Goal: Task Accomplishment & Management: Complete application form

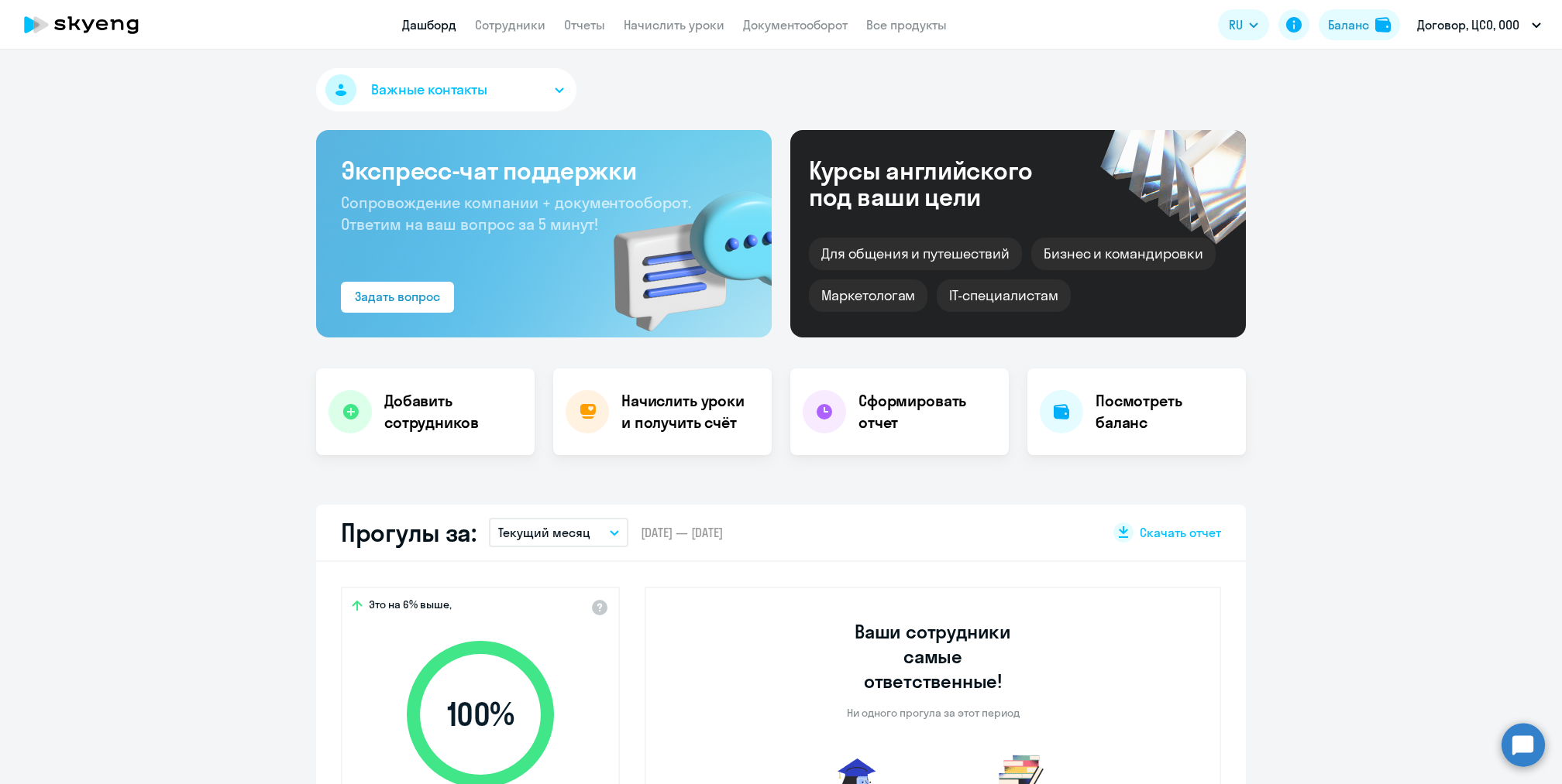
select select "30"
click at [668, 20] on link "Начислить уроки" at bounding box center [674, 25] width 101 height 15
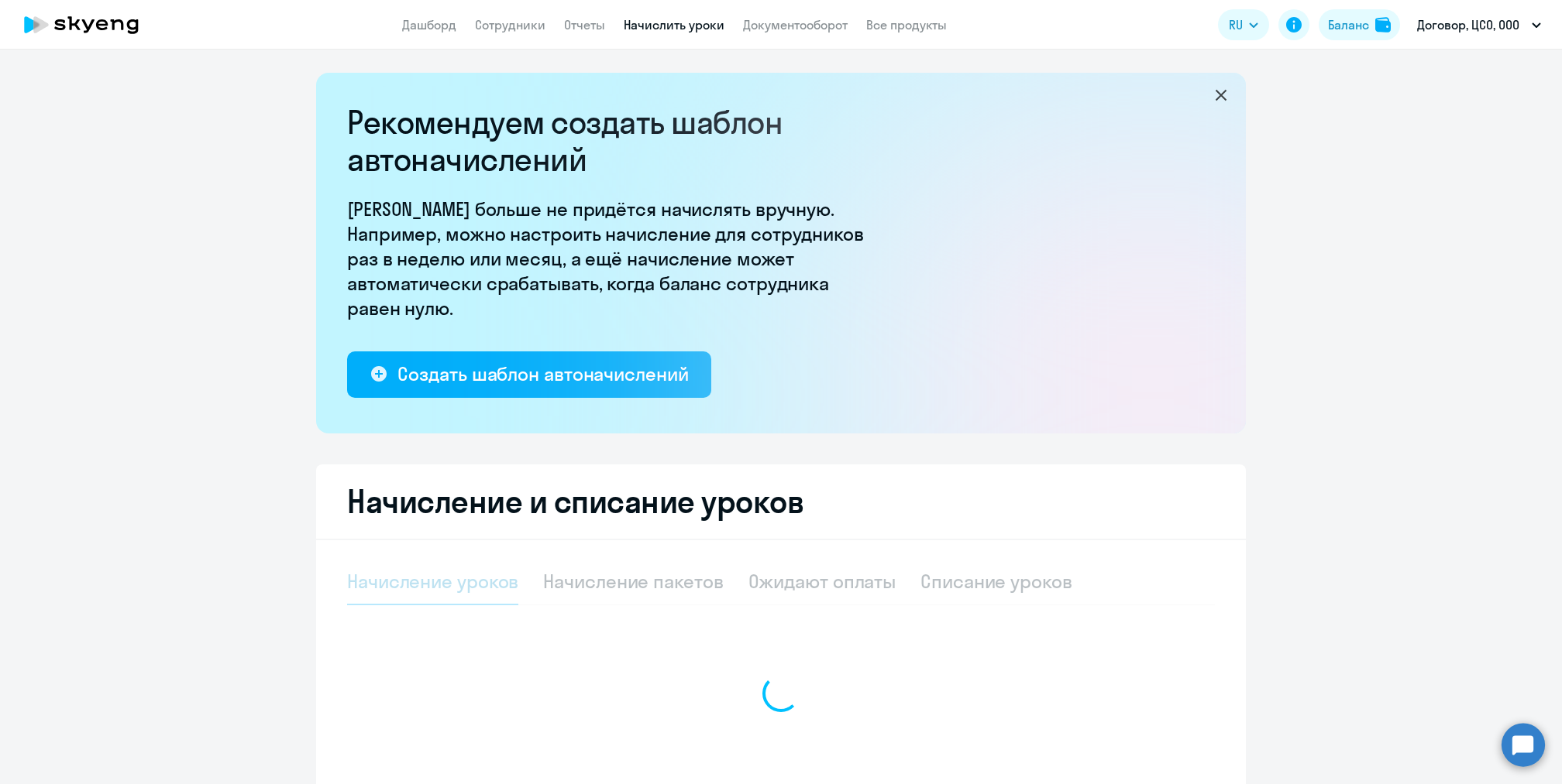
select select "10"
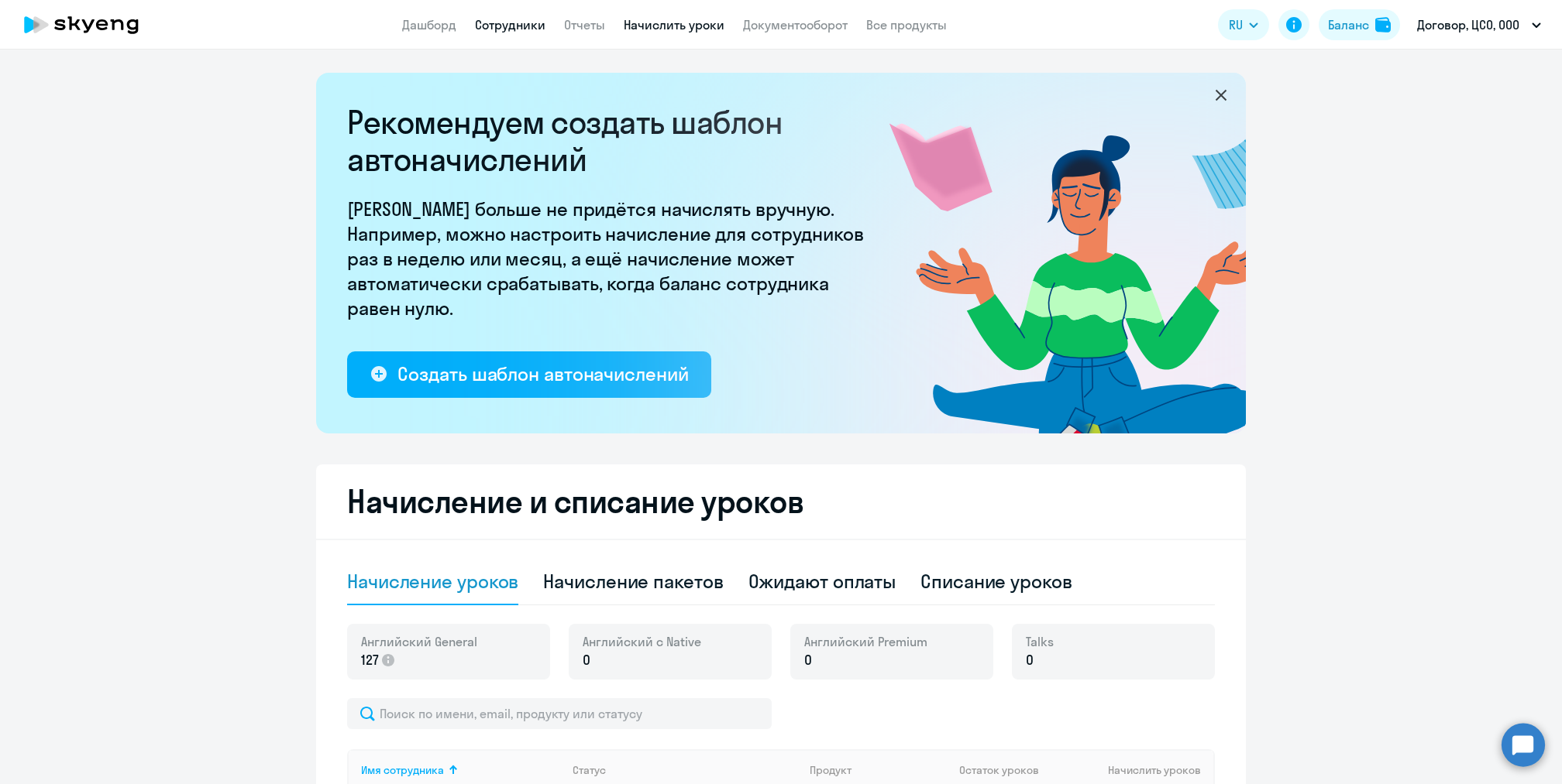
click at [514, 18] on link "Сотрудники" at bounding box center [510, 25] width 70 height 15
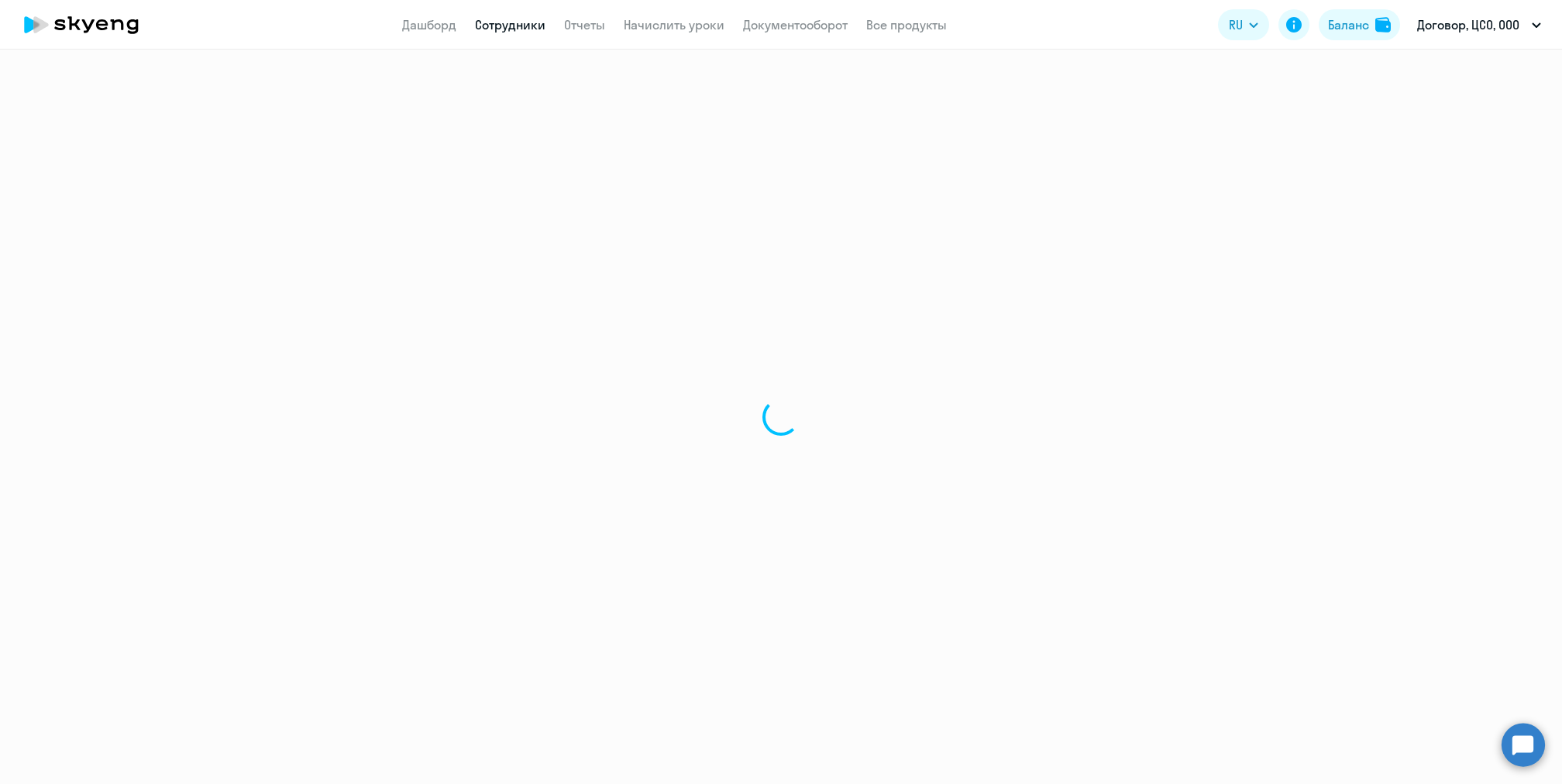
select select "30"
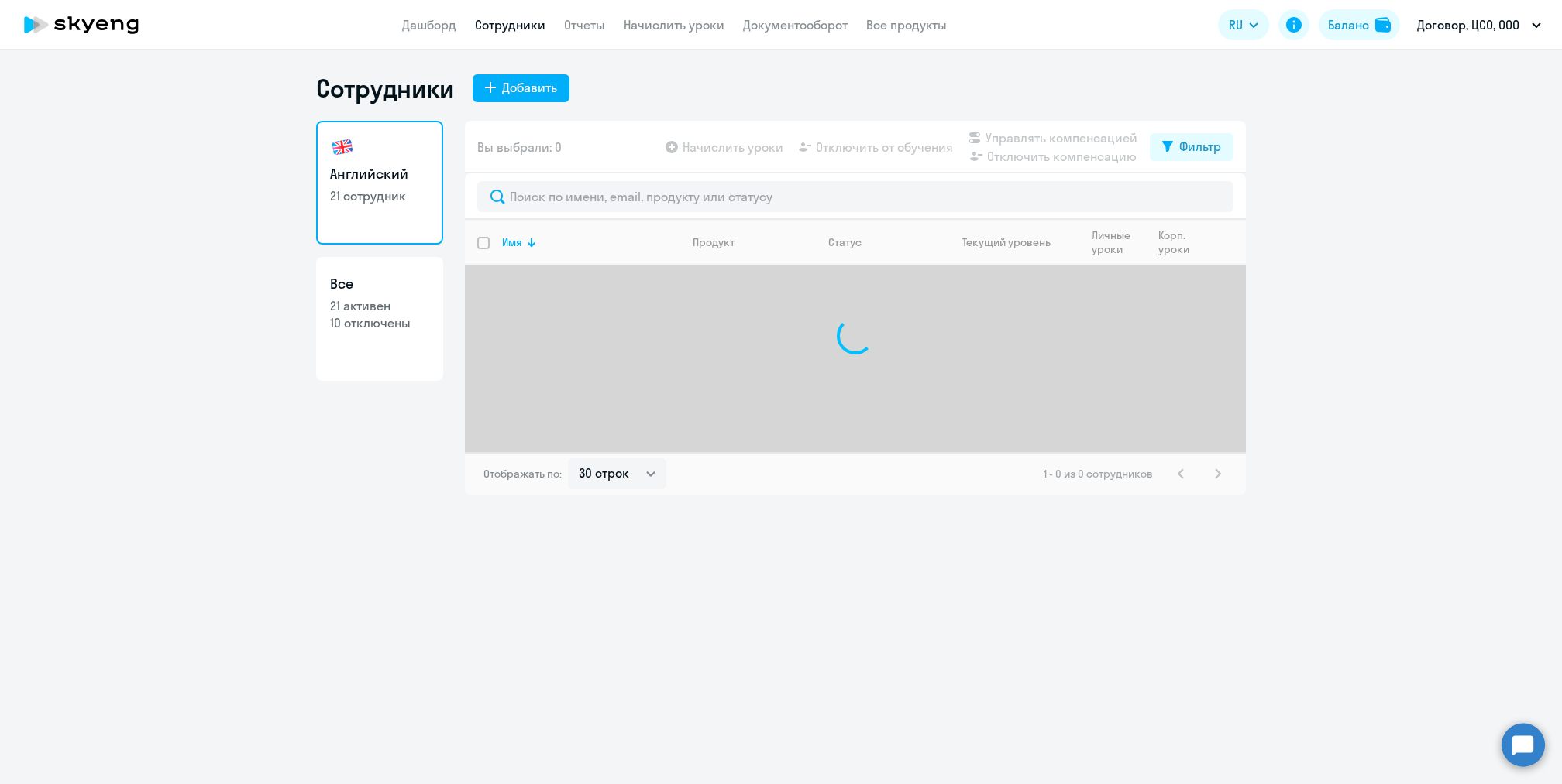
click at [476, 69] on div "Сотрудники Добавить Английский 21 сотрудник Все 21 активен 10 отключены Вы выбр…" at bounding box center [781, 416] width 1562 height 734
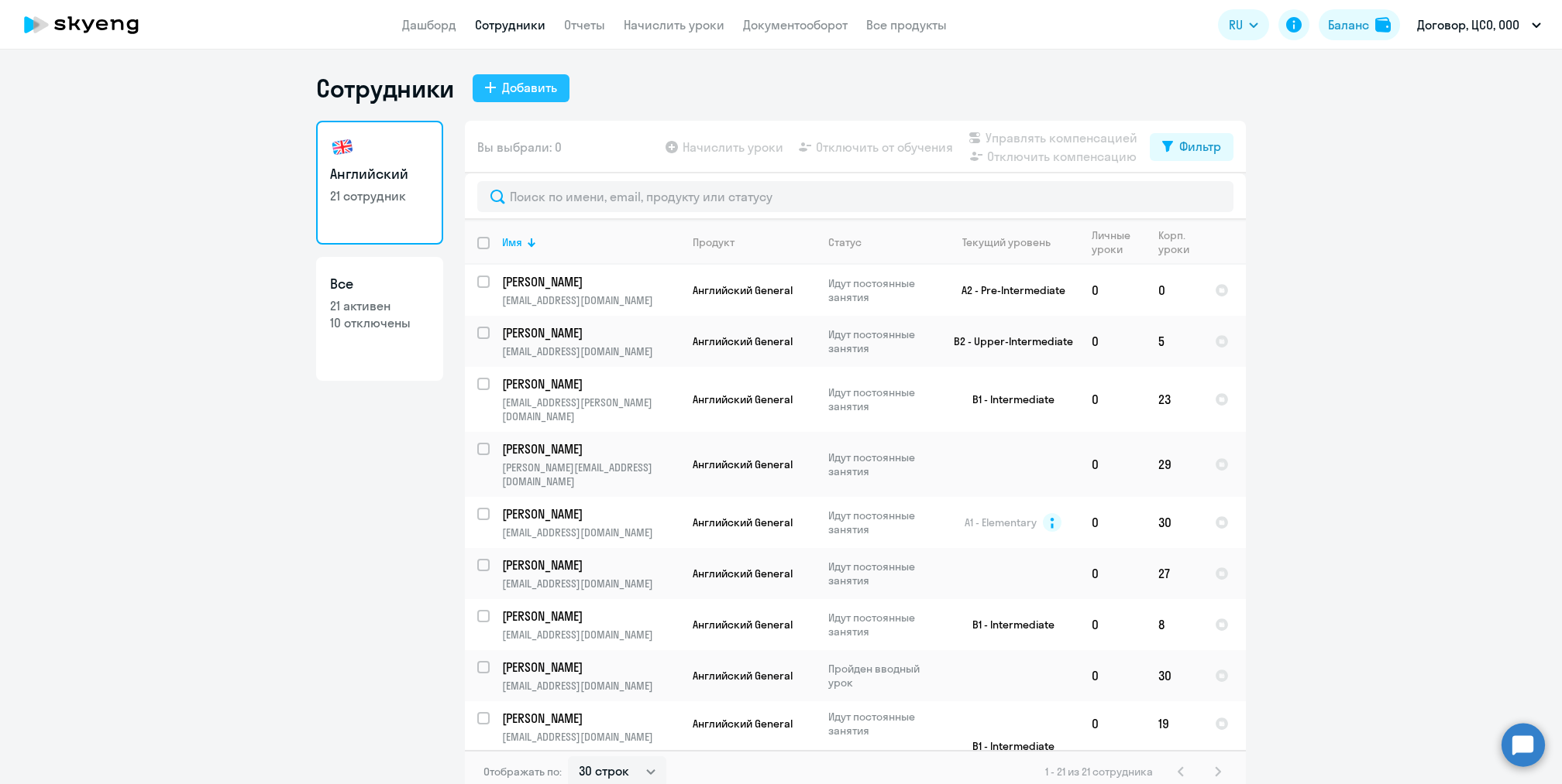
click at [494, 80] on button "Добавить" at bounding box center [520, 88] width 97 height 28
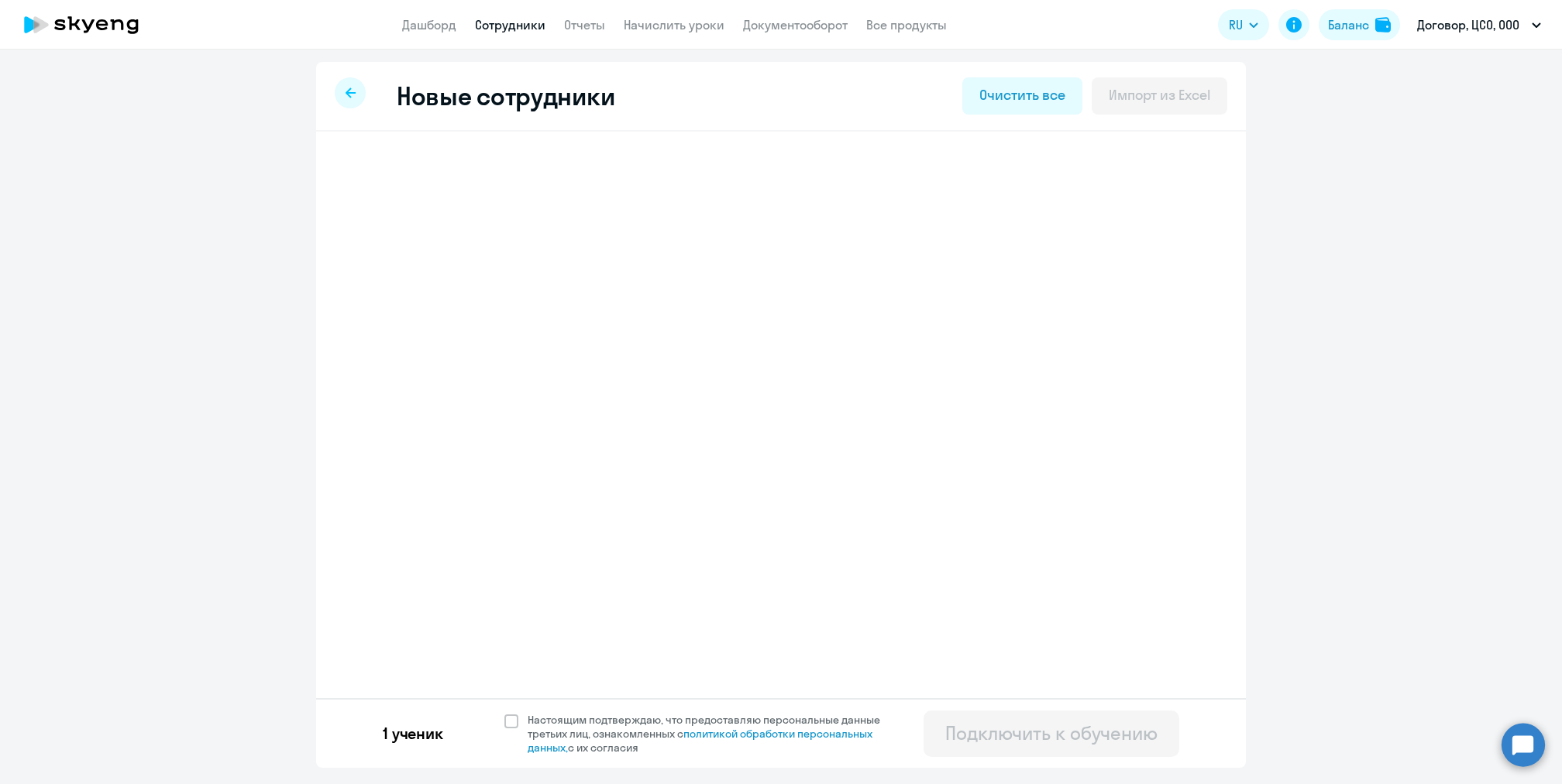
select select "english_adult_not_native_speaker"
select select "2"
click at [1081, 177] on icon at bounding box center [1078, 174] width 12 height 14
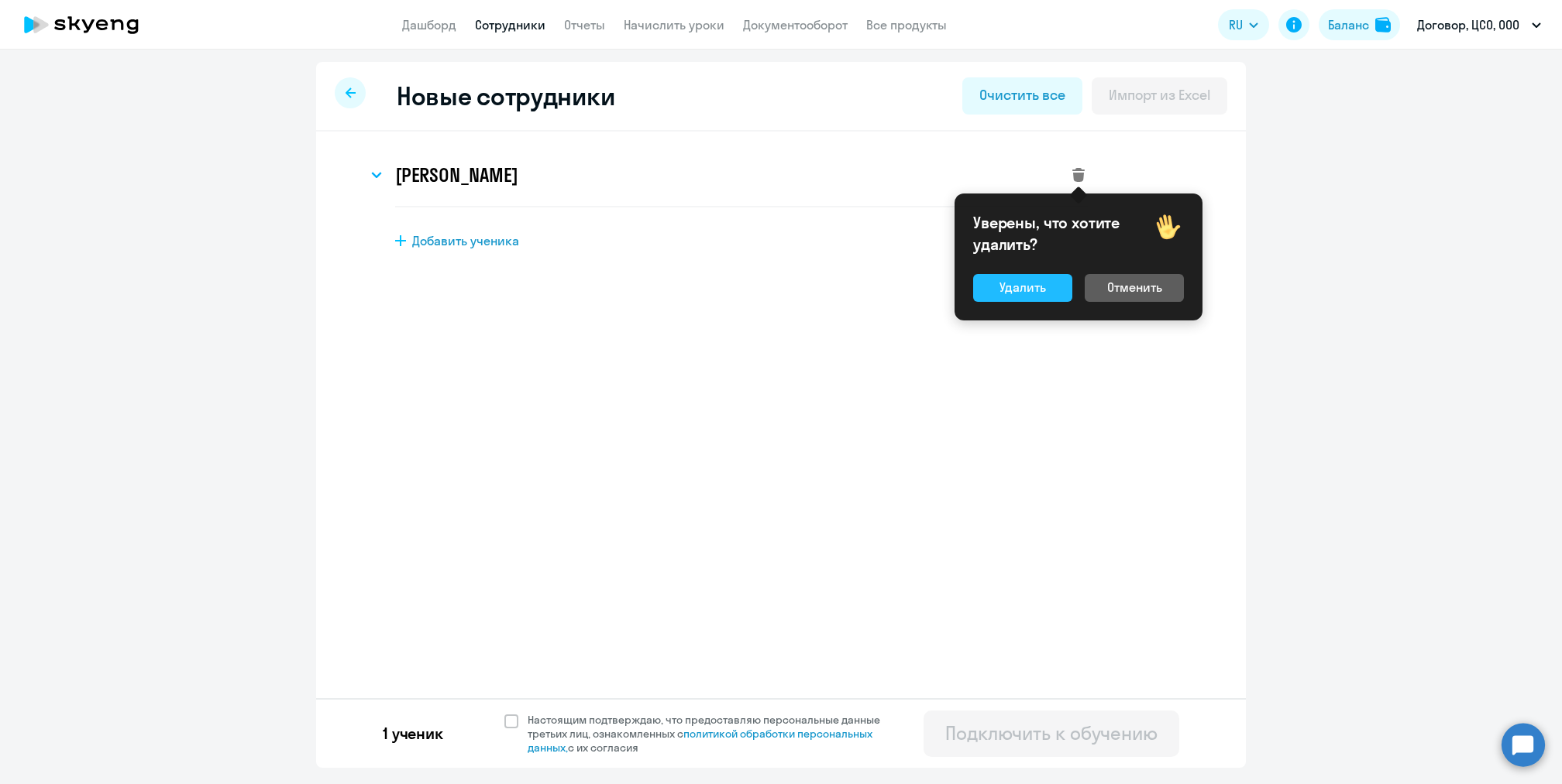
click at [1032, 296] on div "Удалить" at bounding box center [1022, 287] width 46 height 19
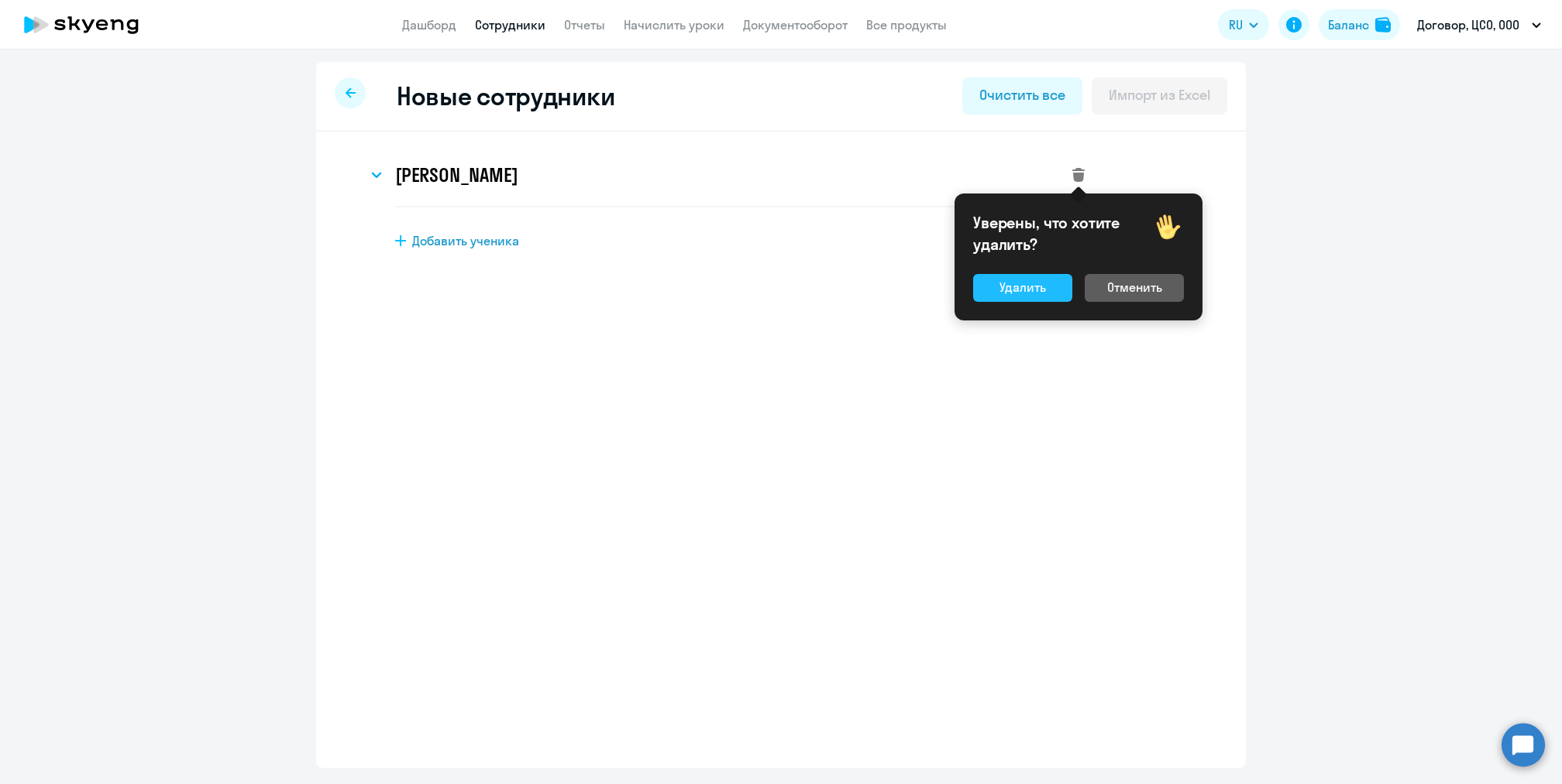
select select "english_adult_not_native_speaker"
select select "2"
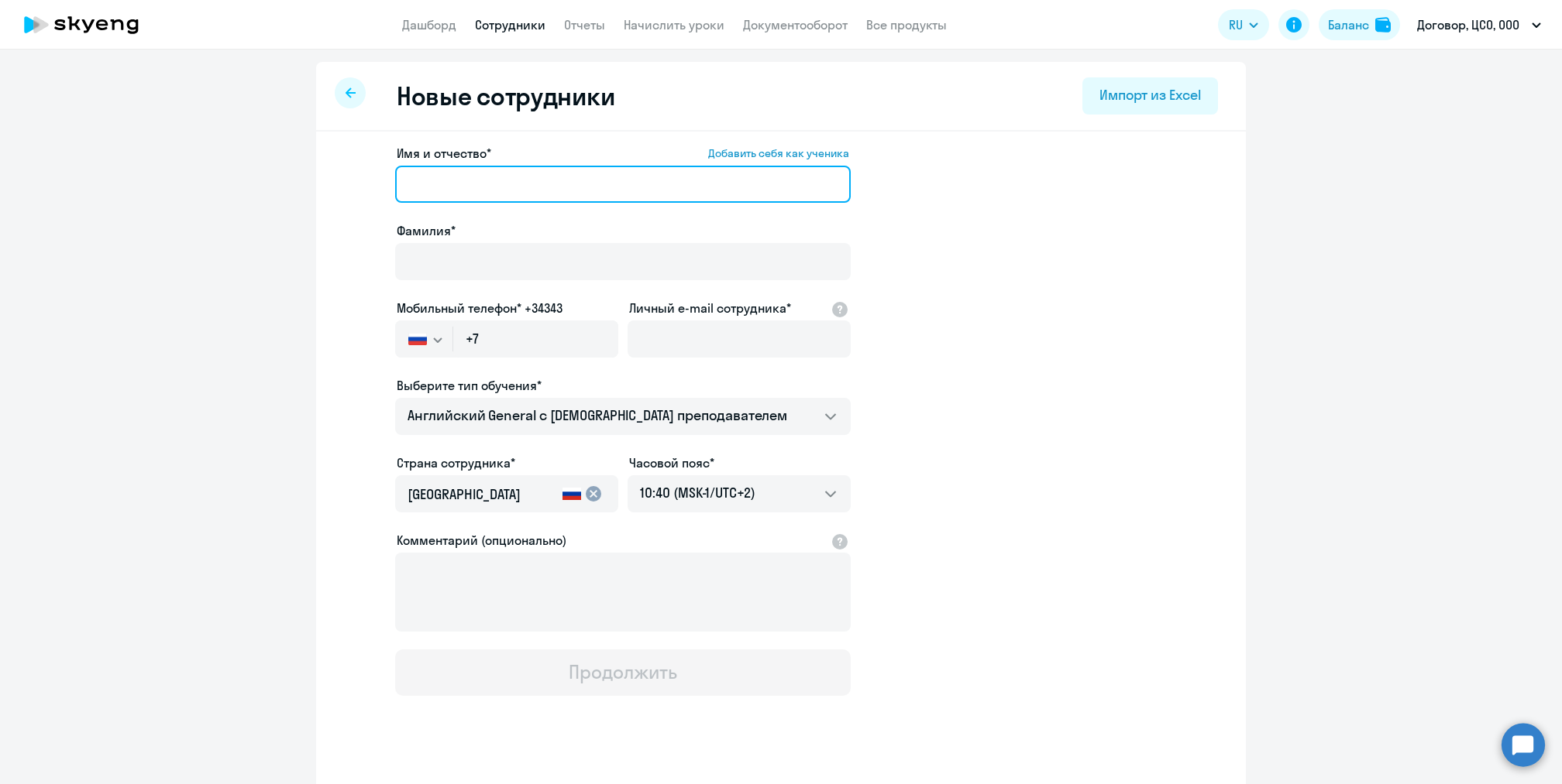
click at [578, 192] on input "Имя и отчество* Добавить себя как ученика" at bounding box center [623, 184] width 455 height 37
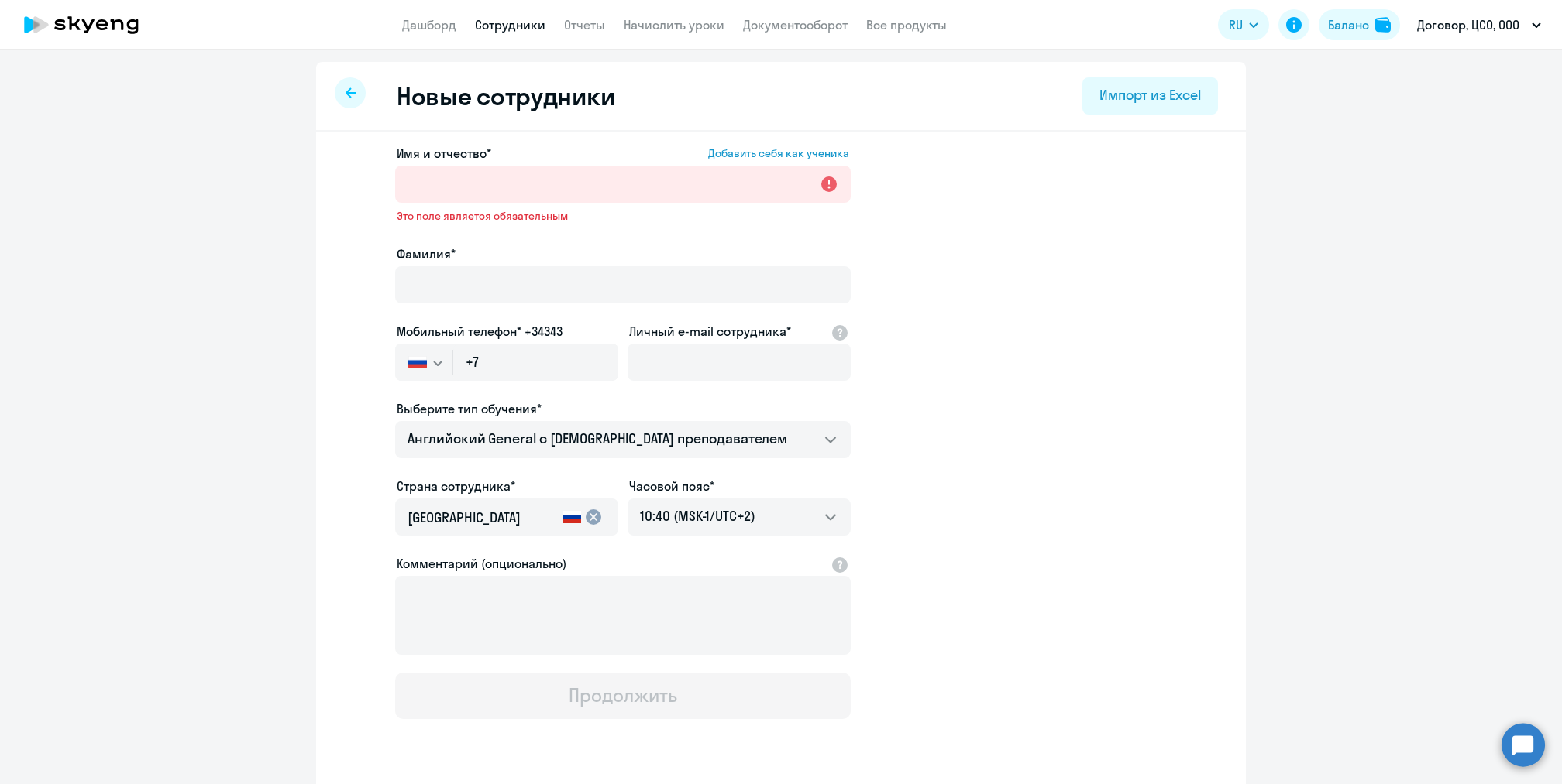
click at [418, 302] on div "Имя и отчество* Добавить себя как ученика Это поле является обязательным Фамили…" at bounding box center [623, 431] width 455 height 575
click at [752, 361] on input "Личный e-mail сотрудника*" at bounding box center [738, 362] width 223 height 37
paste input "[EMAIL_ADDRESS][DOMAIN_NAME]"
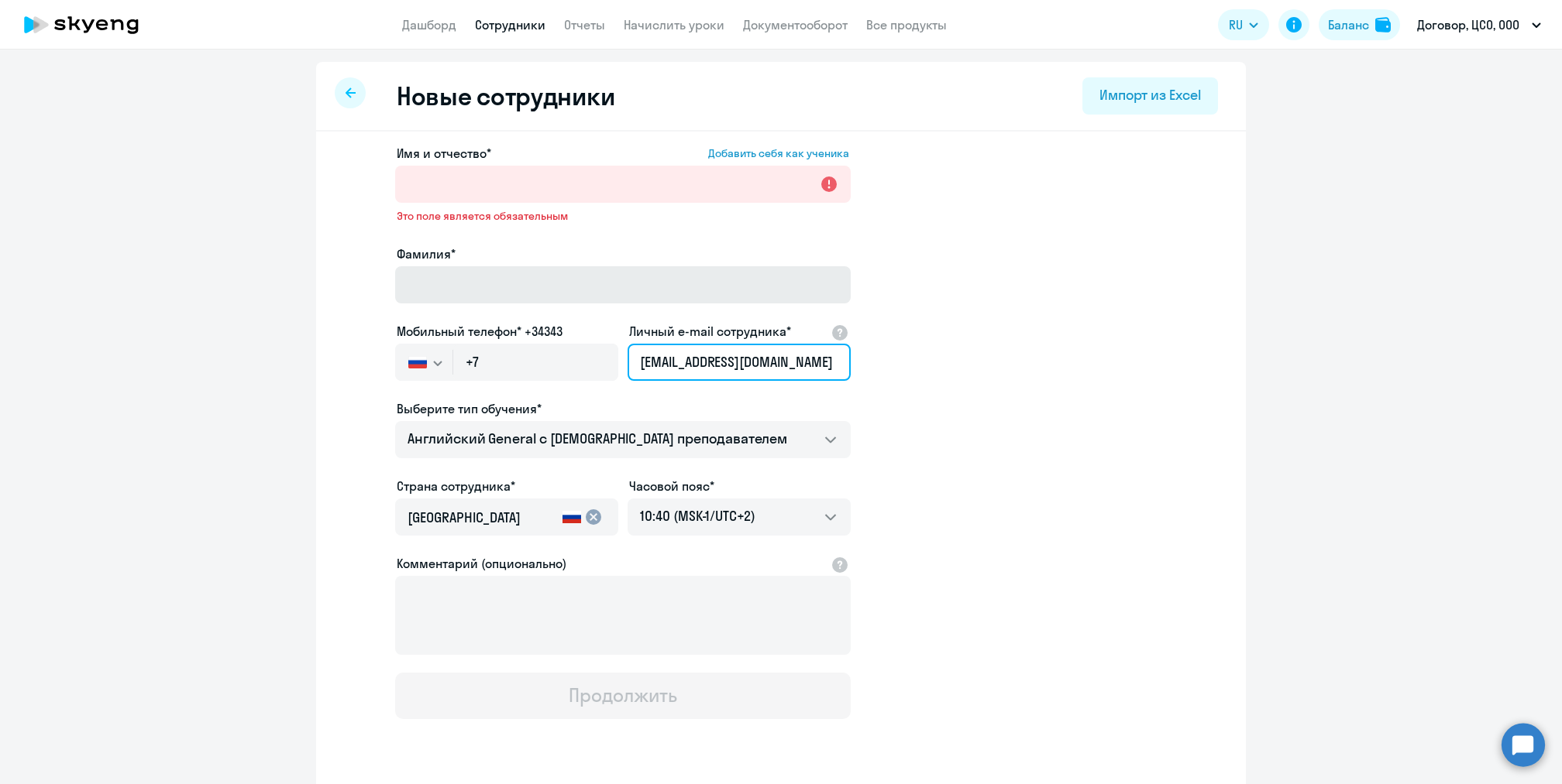
type input "[EMAIL_ADDRESS][DOMAIN_NAME]"
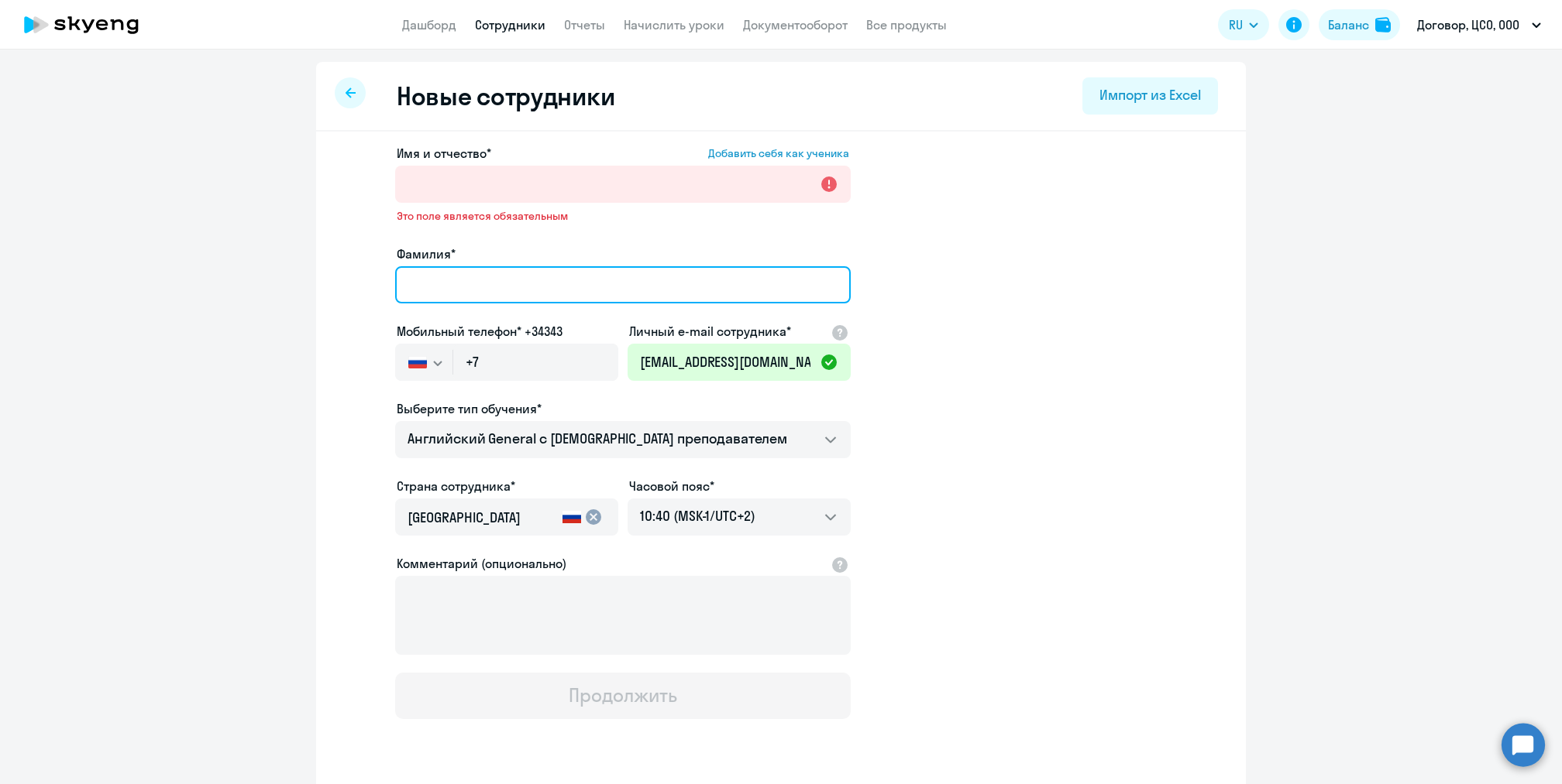
click at [658, 291] on input "Фамилия*" at bounding box center [623, 284] width 455 height 37
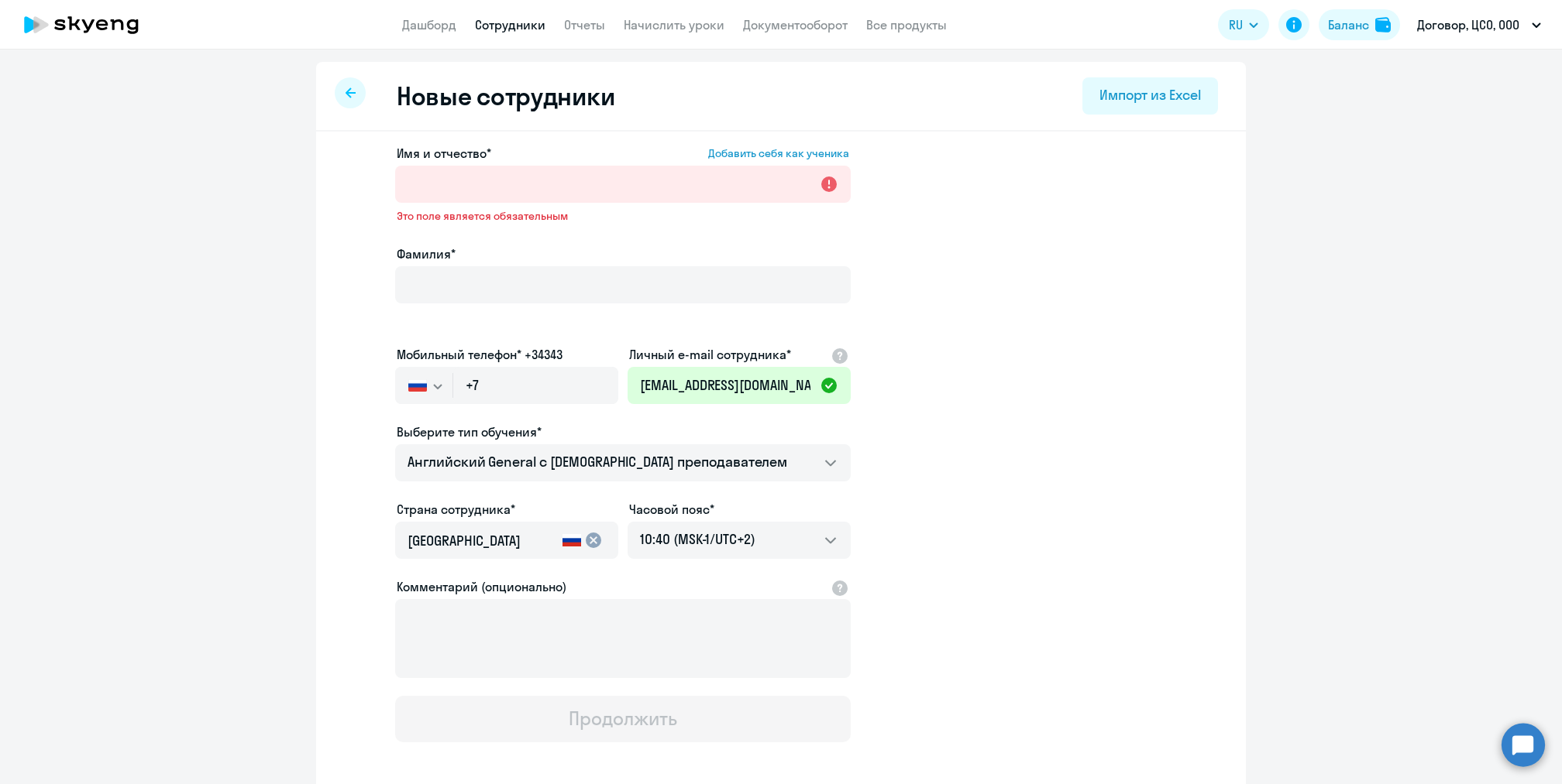
click at [660, 224] on div "Это поле является обязательным" at bounding box center [623, 220] width 455 height 23
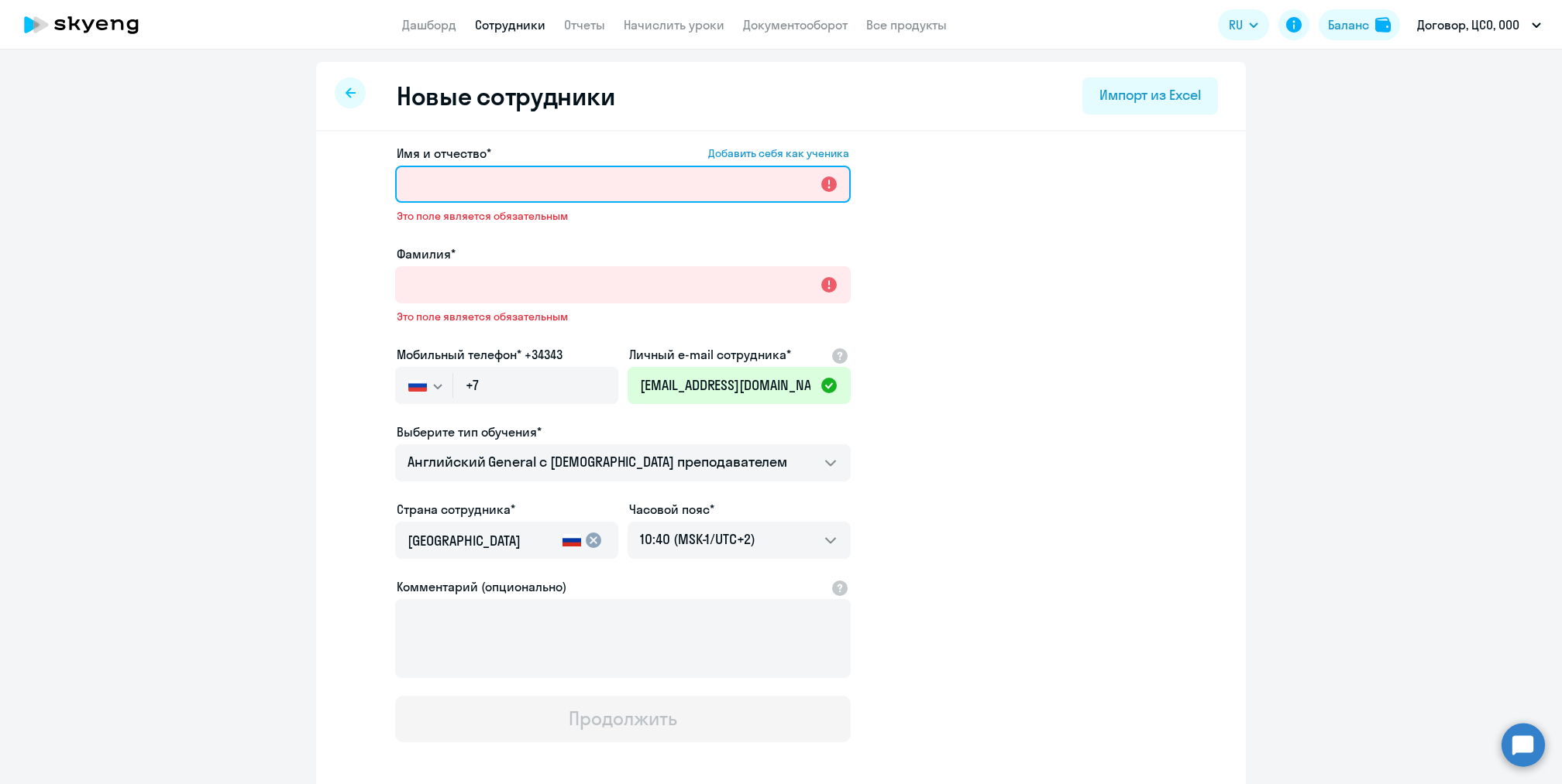
click at [662, 186] on input "Имя и отчество* Добавить себя как ученика" at bounding box center [623, 184] width 455 height 37
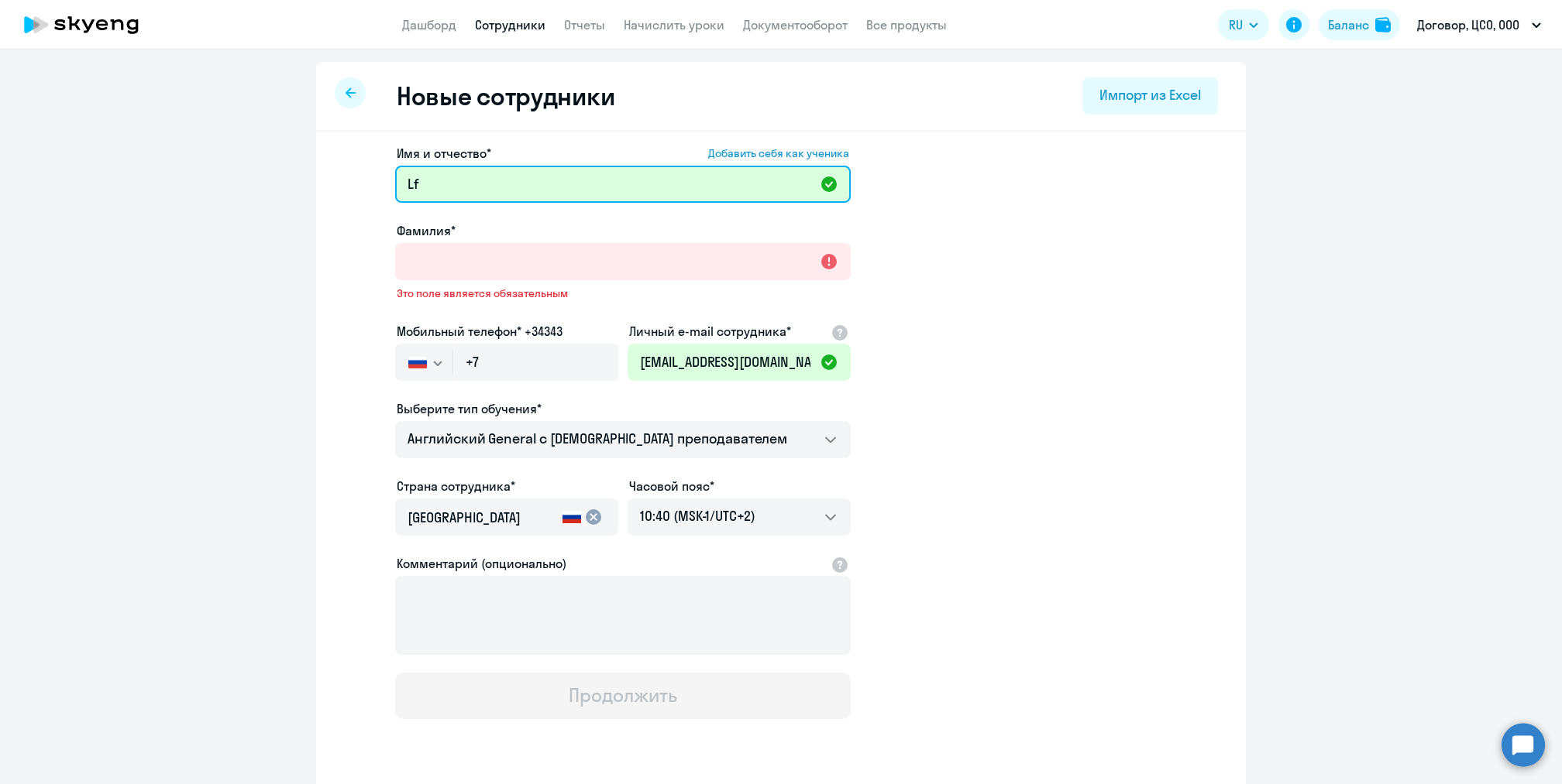
type input "L"
type input "[PERSON_NAME]"
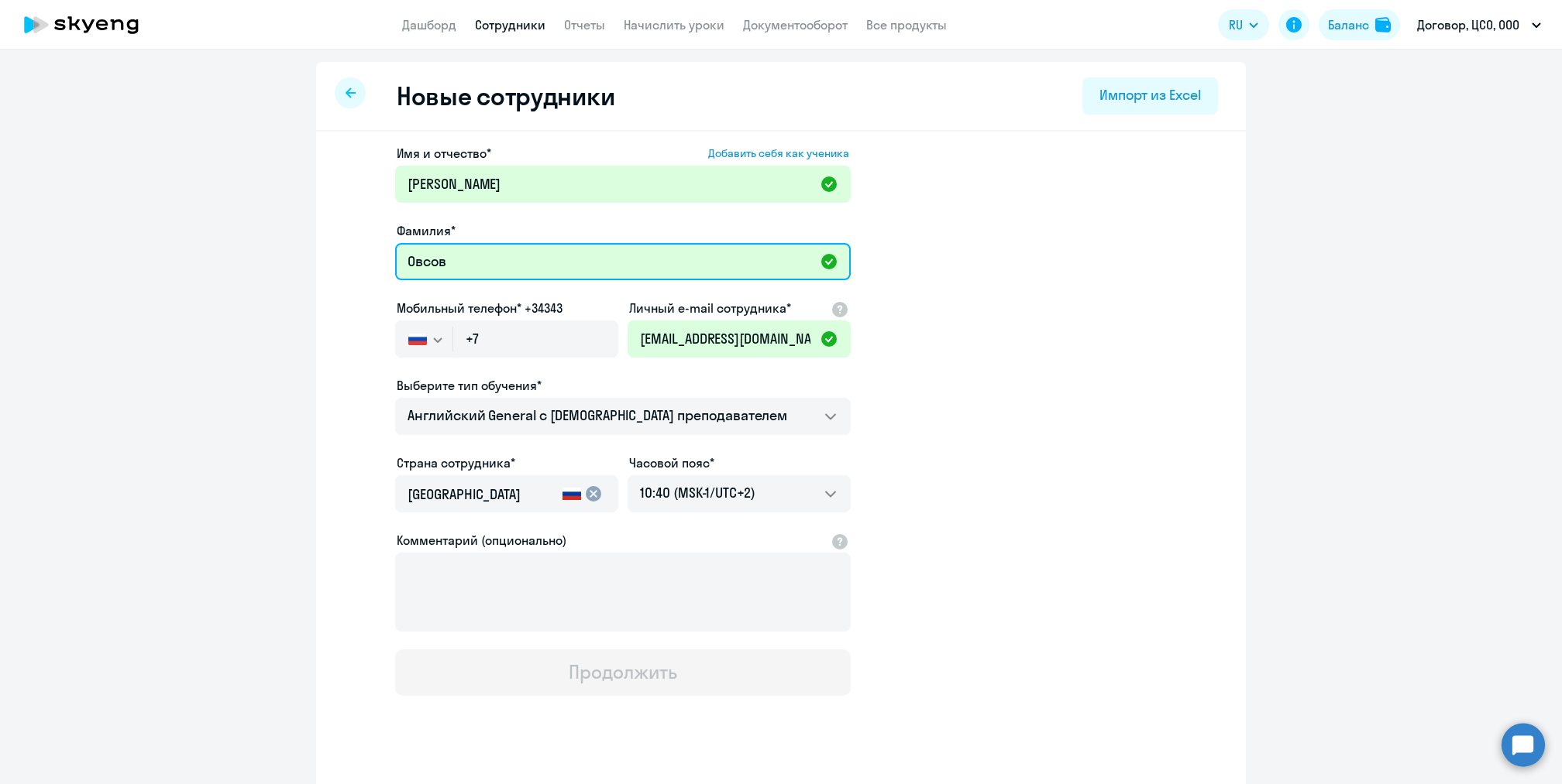
type input "Овсов"
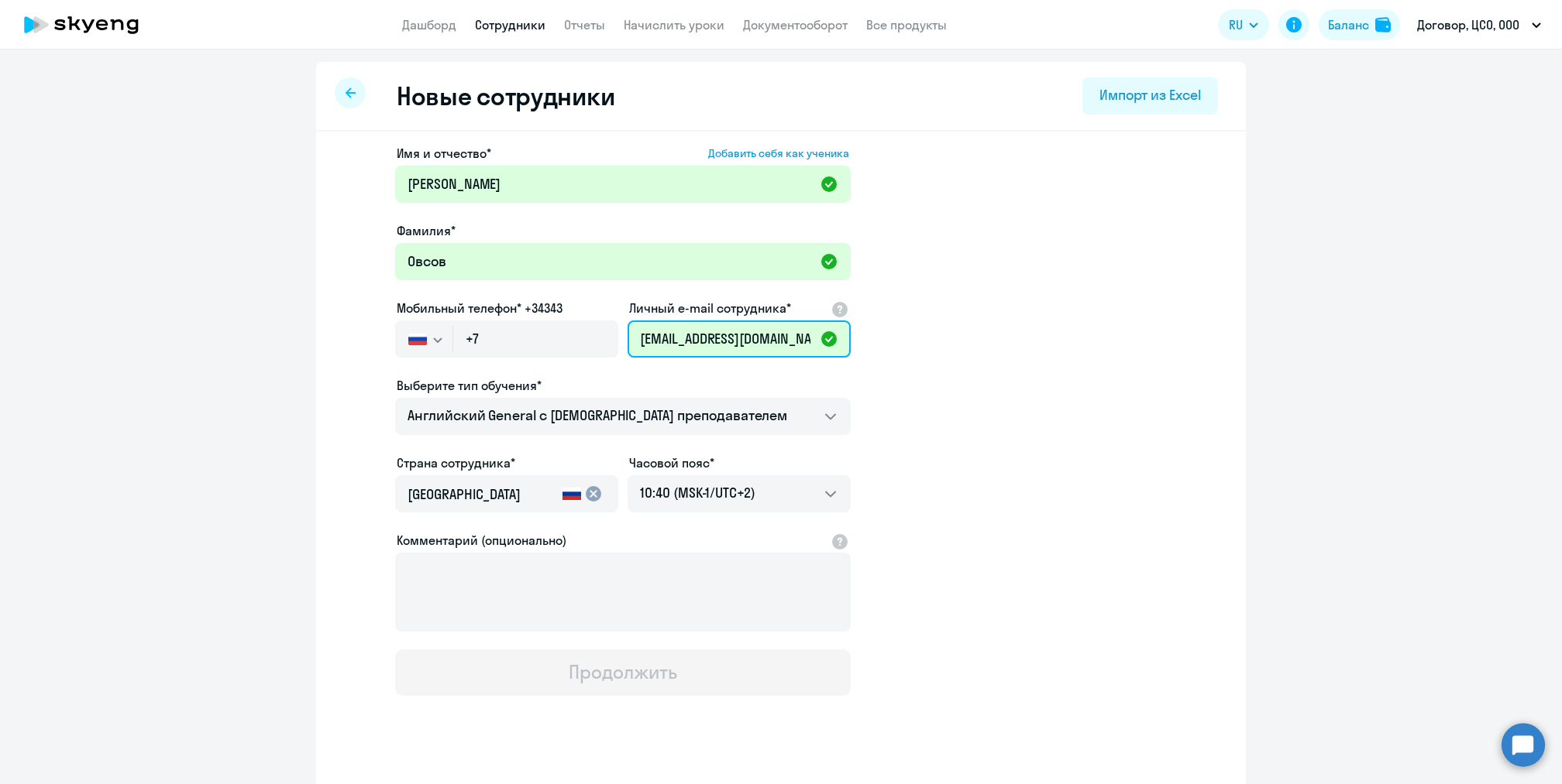
click at [661, 328] on input "[EMAIL_ADDRESS][DOMAIN_NAME]" at bounding box center [738, 339] width 223 height 37
paste input "[PERSON_NAME]"
type input "[PERSON_NAME][EMAIL_ADDRESS][DOMAIN_NAME]"
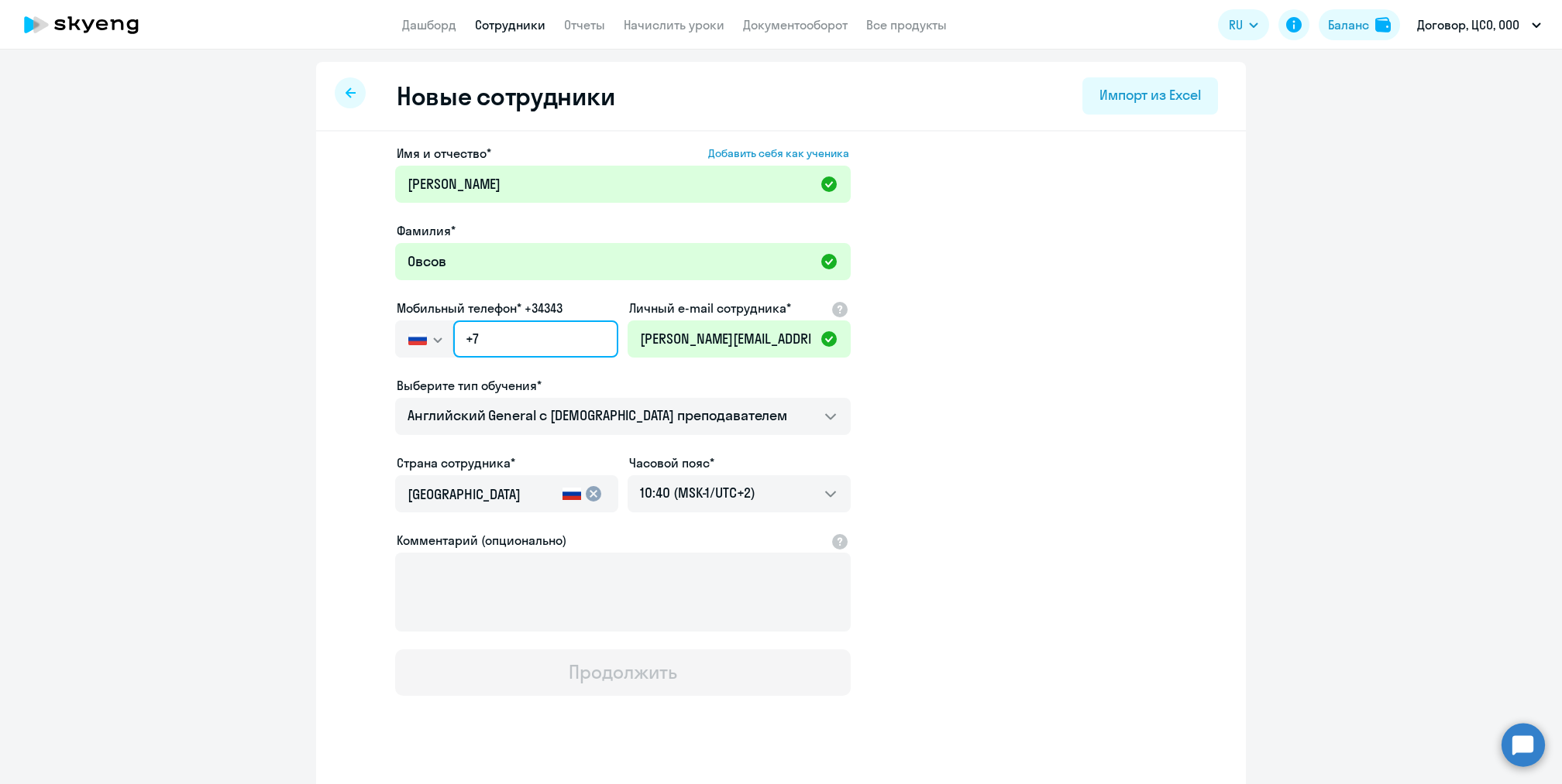
click at [562, 342] on input "+7" at bounding box center [535, 339] width 165 height 37
paste input "[PHONE_NUMBER]"
type input "[PHONE_NUMBER]"
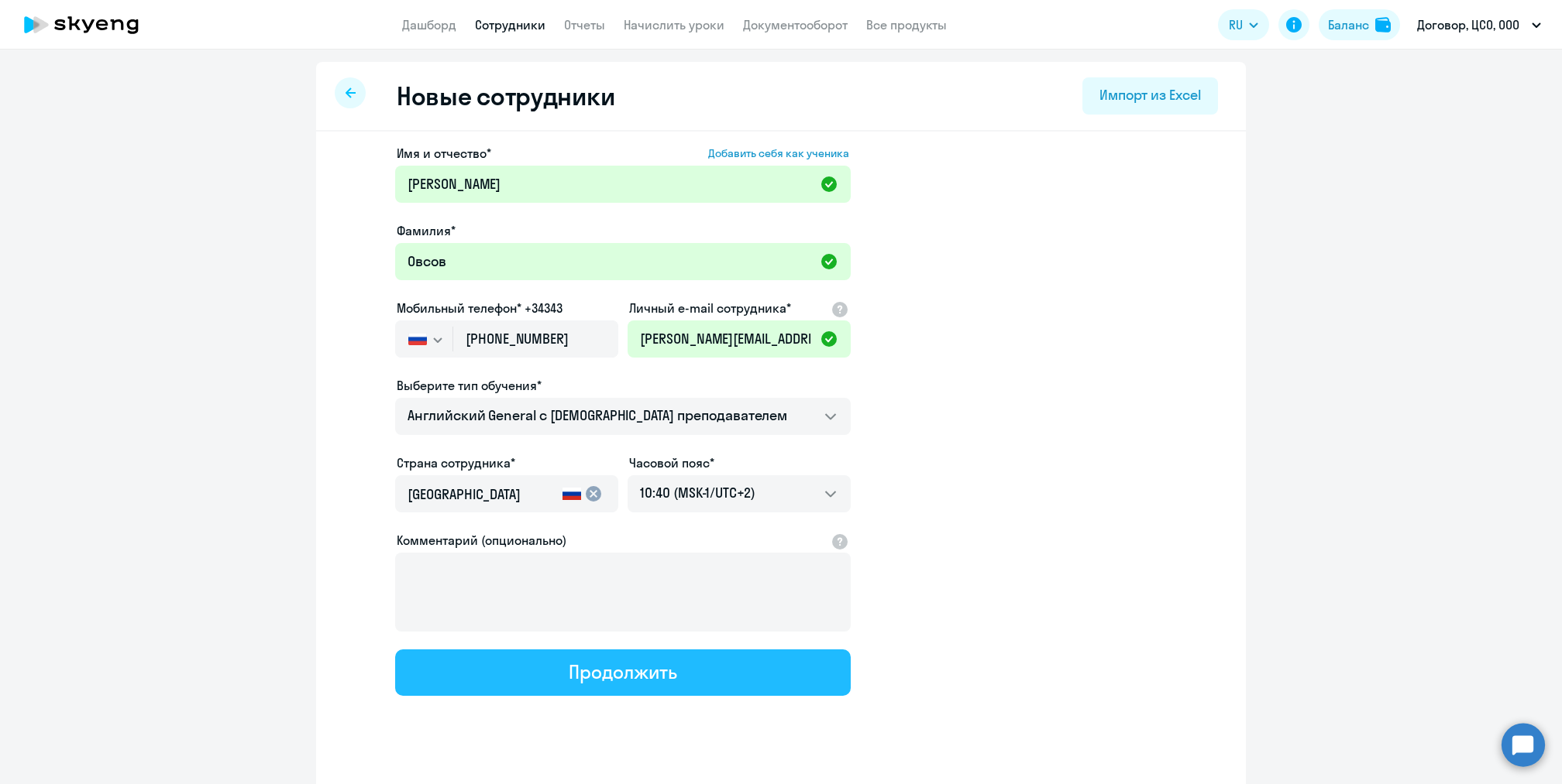
click at [540, 661] on button "Продолжить" at bounding box center [623, 673] width 455 height 46
select select "english_adult_not_native_speaker"
select select "2"
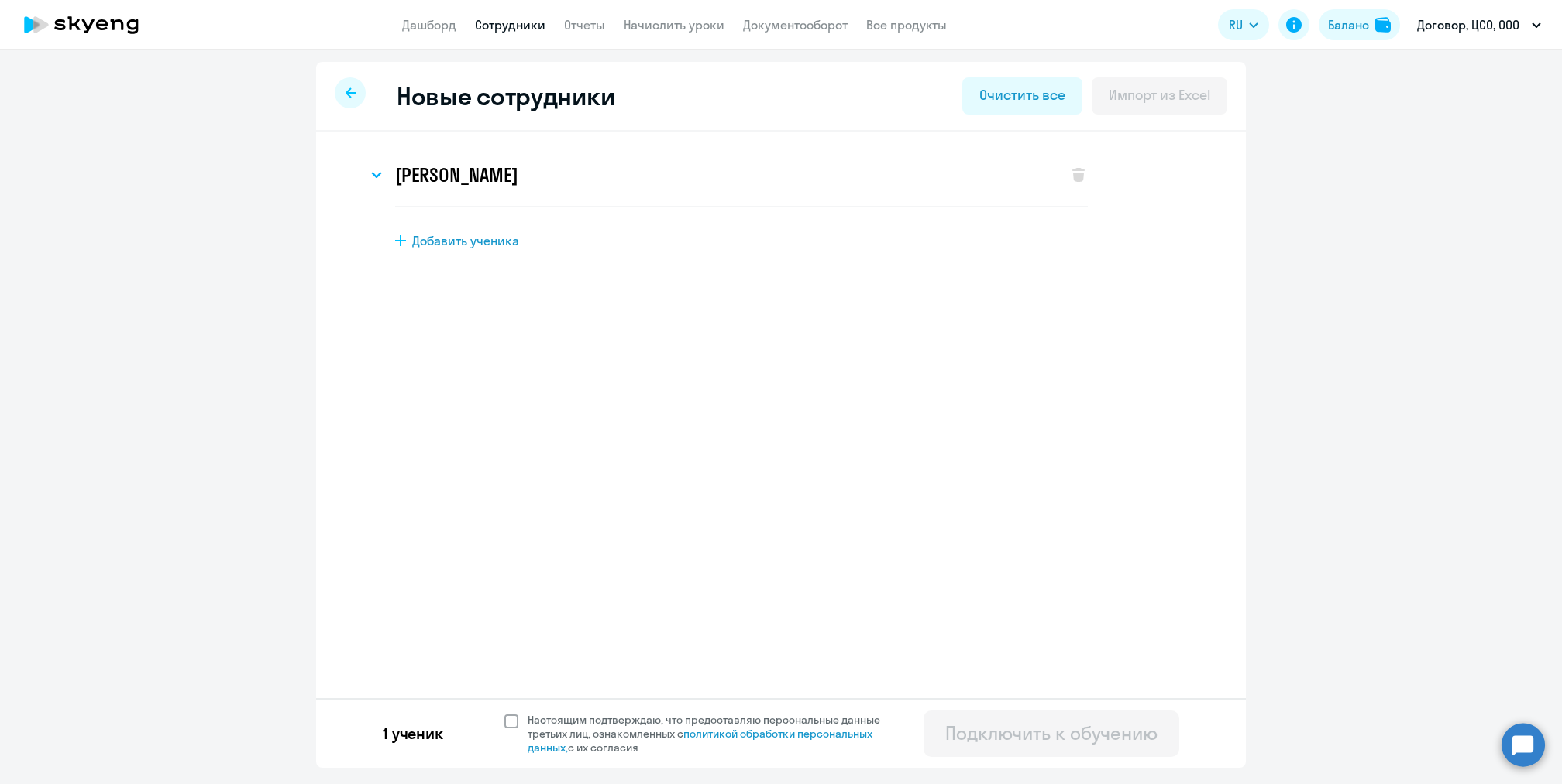
click at [506, 729] on label "Настоящим подтверждаю, что предоставляю персональные данные третьих лиц, ознако…" at bounding box center [701, 734] width 394 height 42
click at [504, 713] on input "Настоящим подтверждаю, что предоставляю персональные данные третьих лиц, ознако…" at bounding box center [504, 712] width 1 height 1
checkbox input "true"
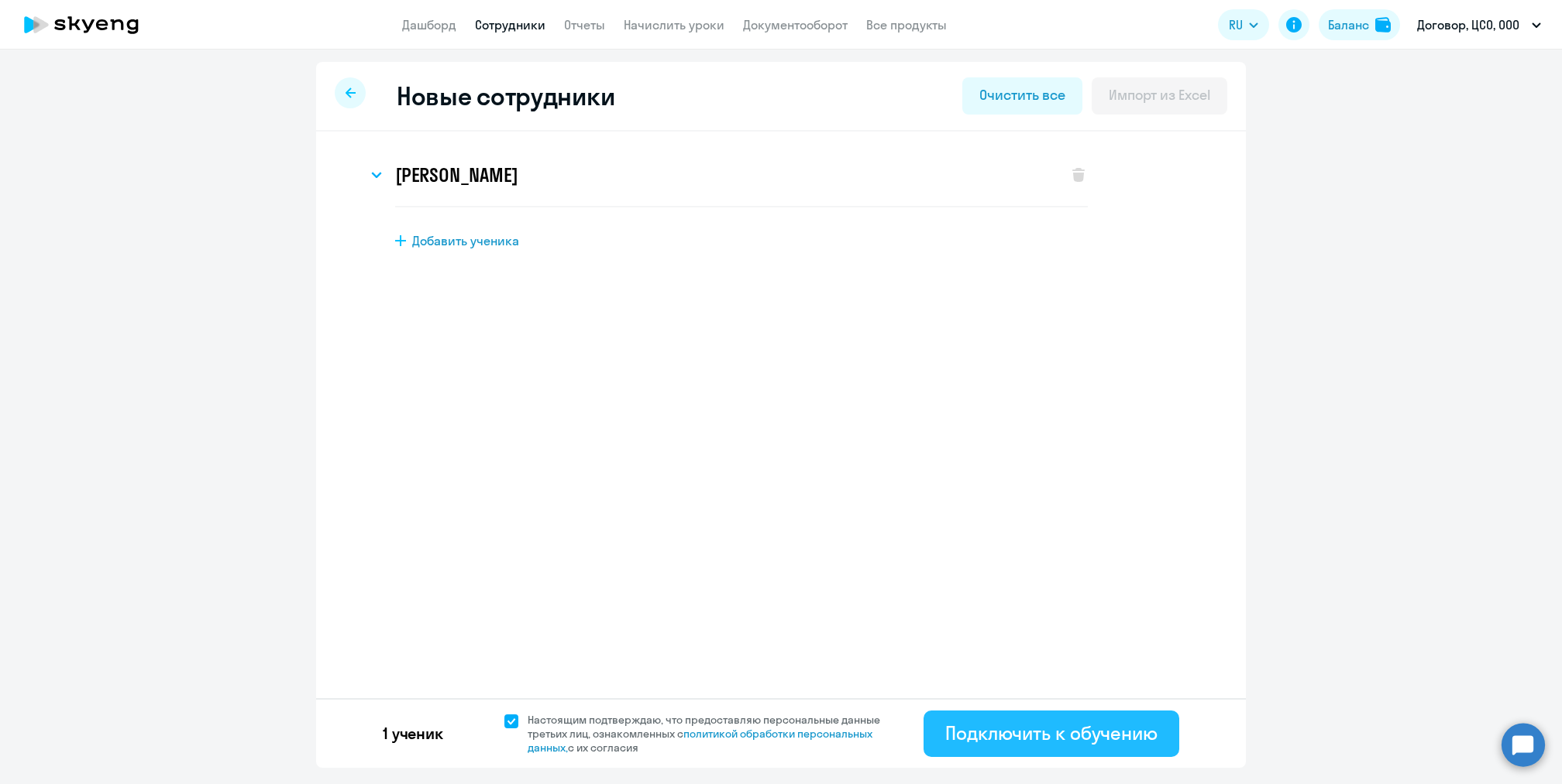
click at [950, 739] on div "Подключить к обучению" at bounding box center [1051, 733] width 212 height 25
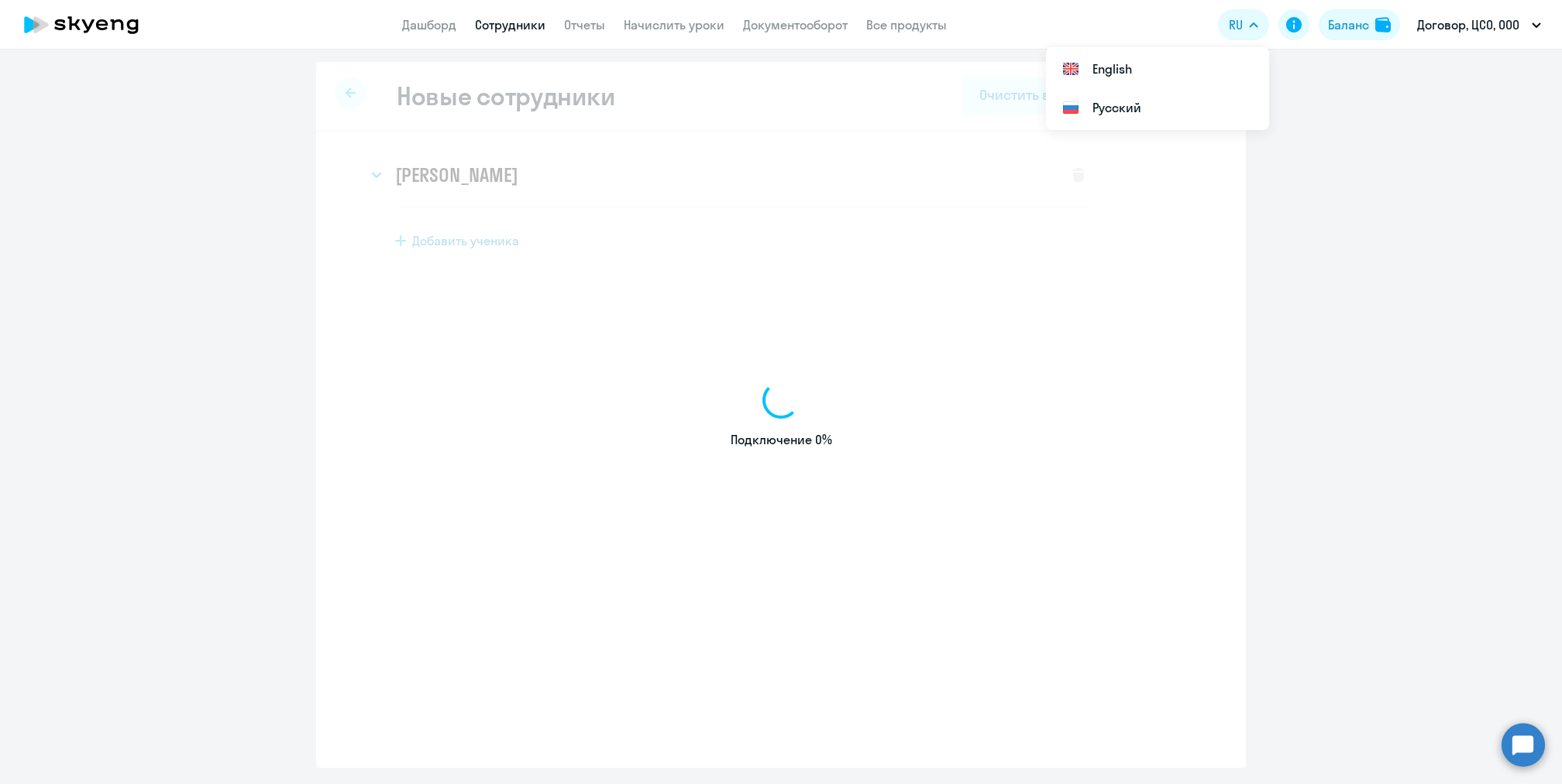
select select "english_adult_not_native_speaker"
select select "2"
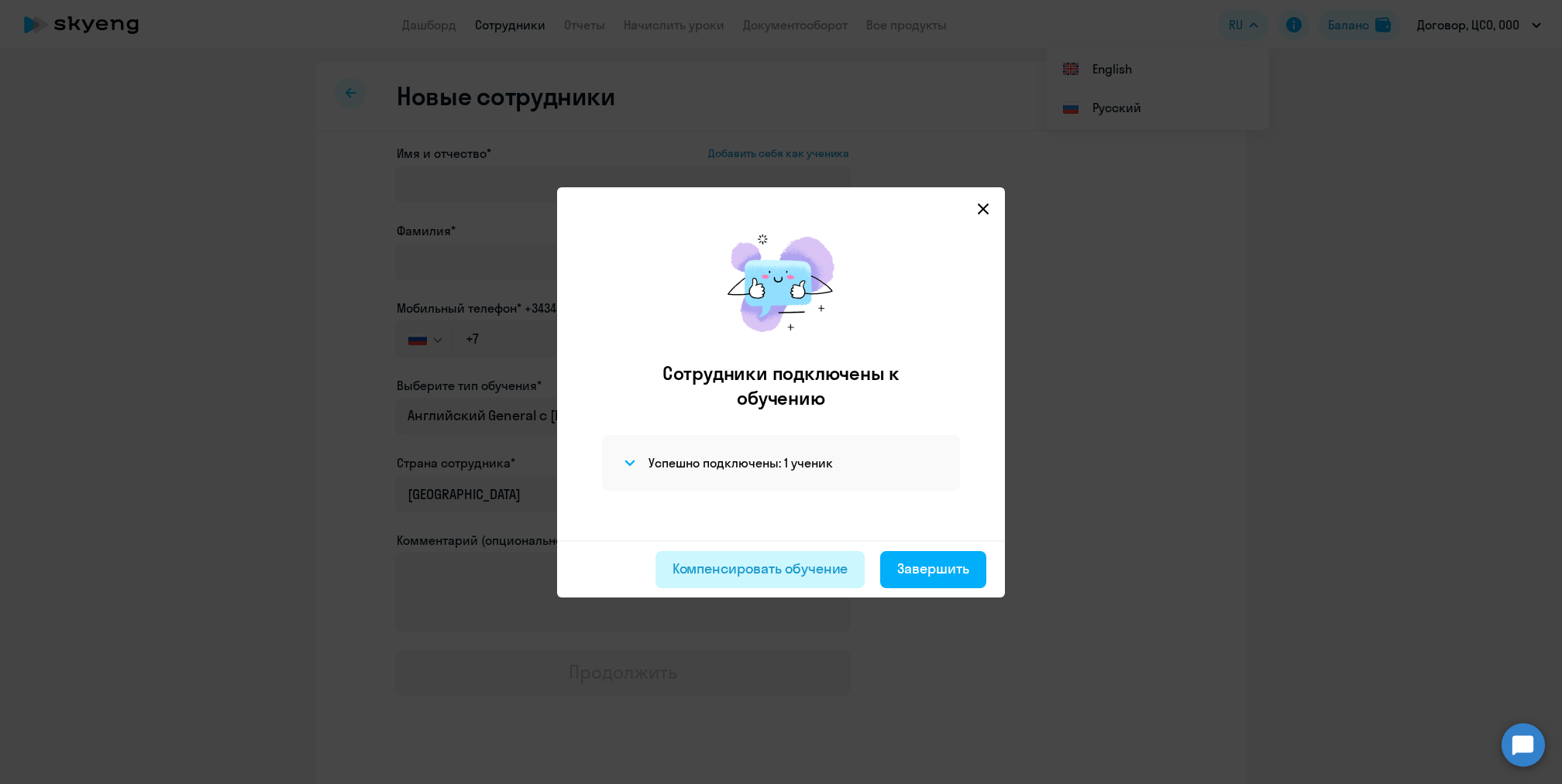
click at [836, 567] on div "Компенсировать обучение" at bounding box center [760, 569] width 176 height 21
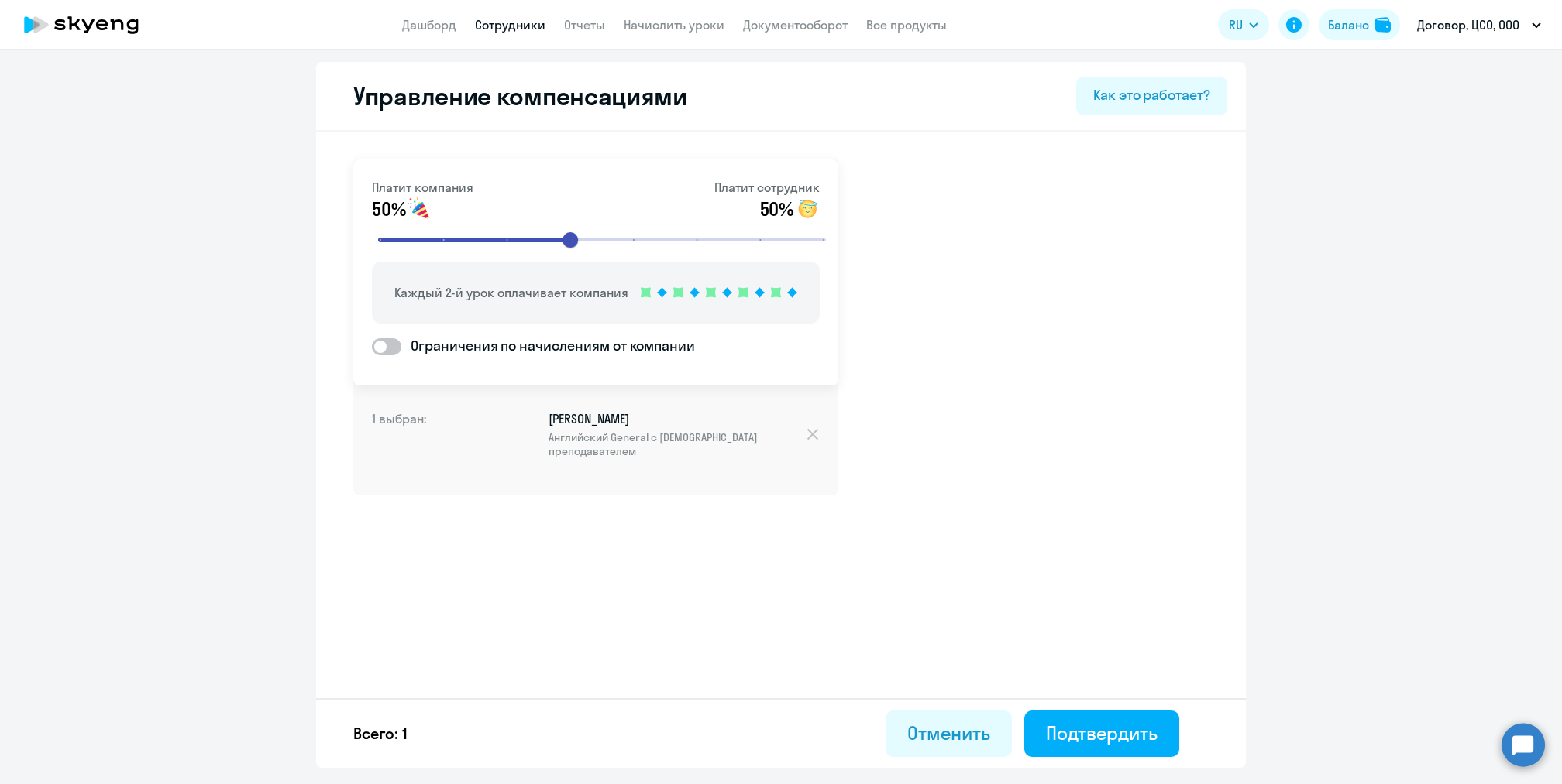
click at [673, 38] on app-header "Дашборд Сотрудники Отчеты Начислить уроки Документооборот Все продукты Дашборд …" at bounding box center [781, 25] width 1562 height 50
click at [663, 21] on link "Начислить уроки" at bounding box center [674, 25] width 101 height 15
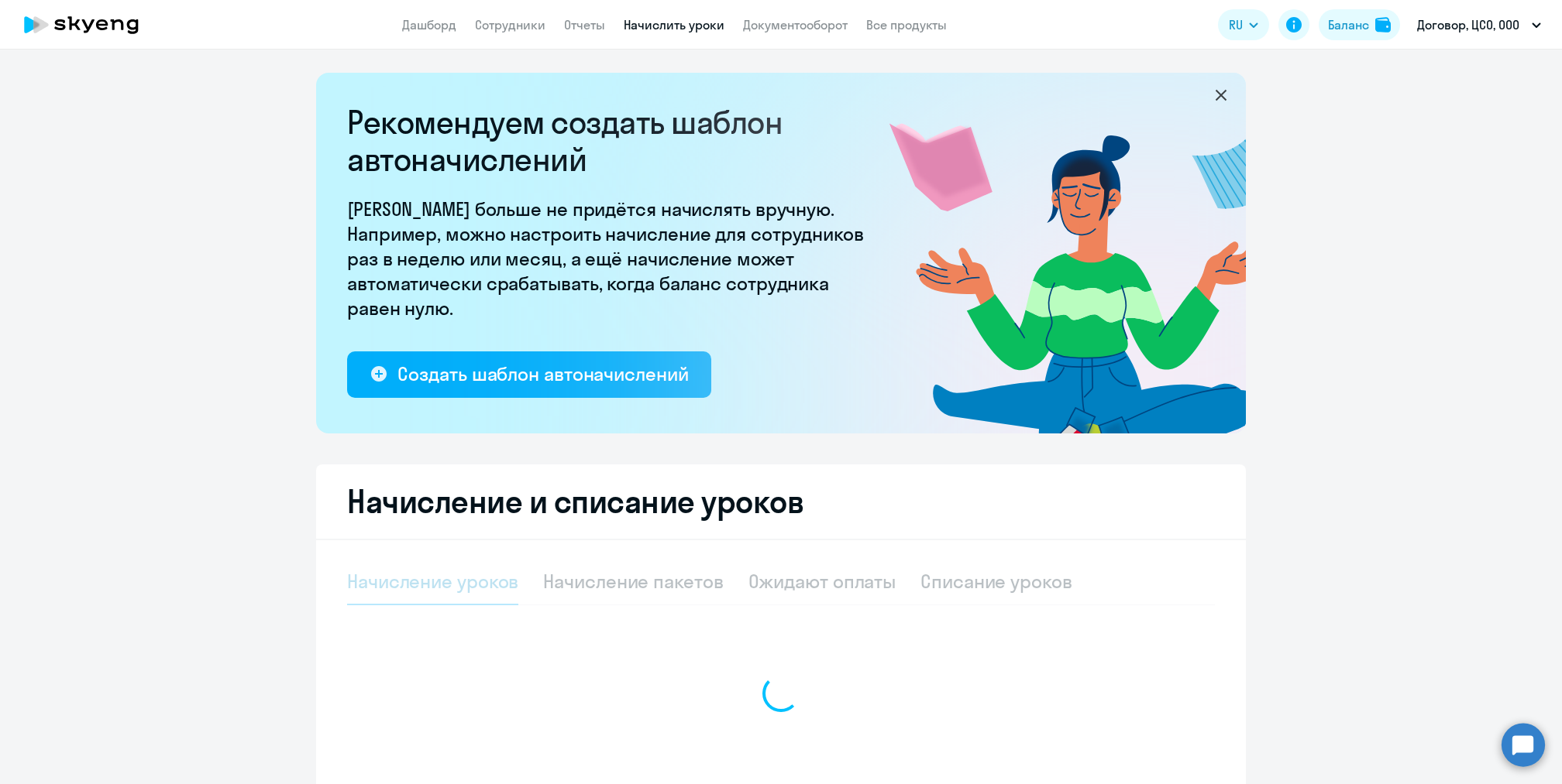
select select "10"
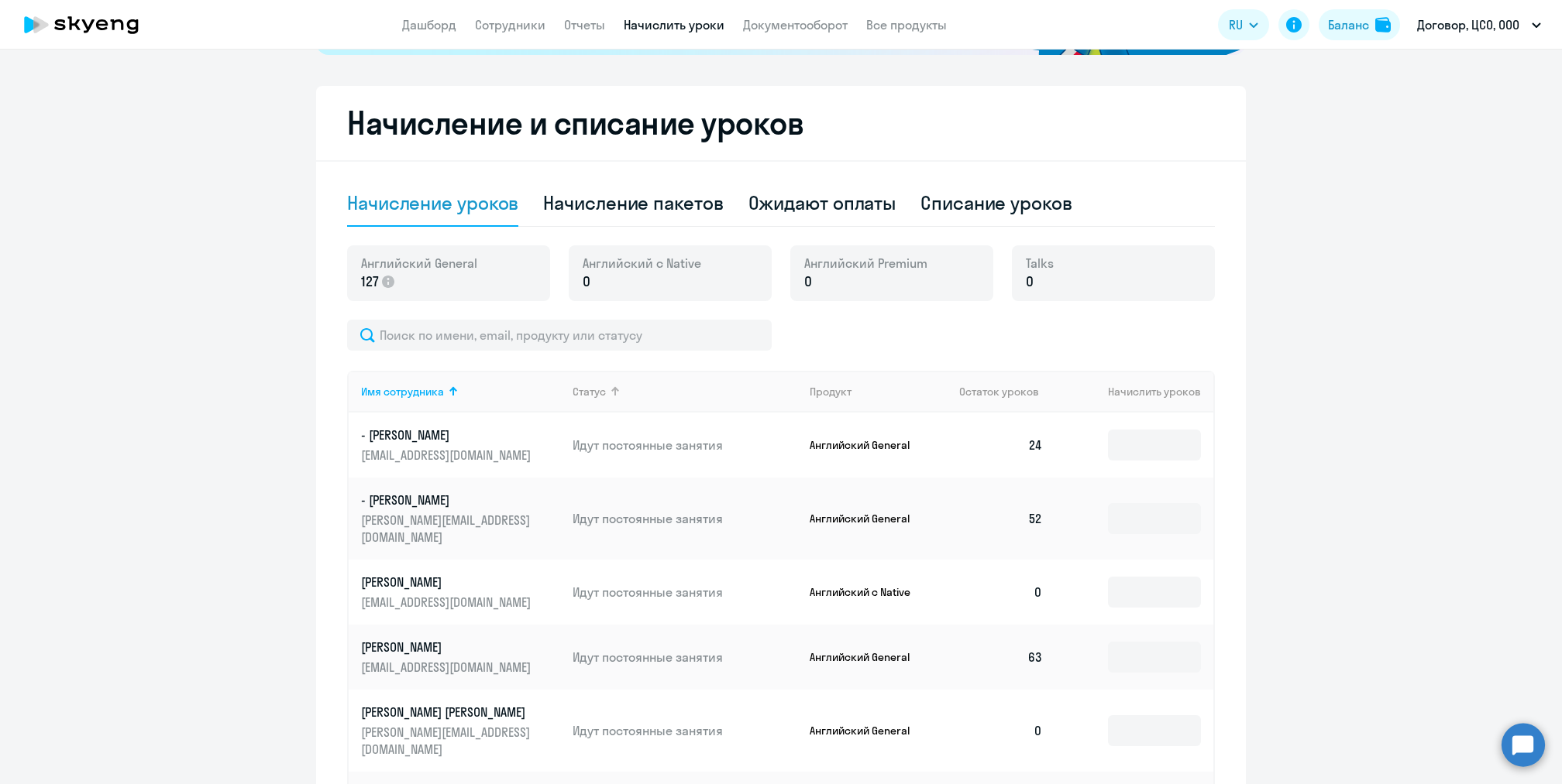
scroll to position [394, 0]
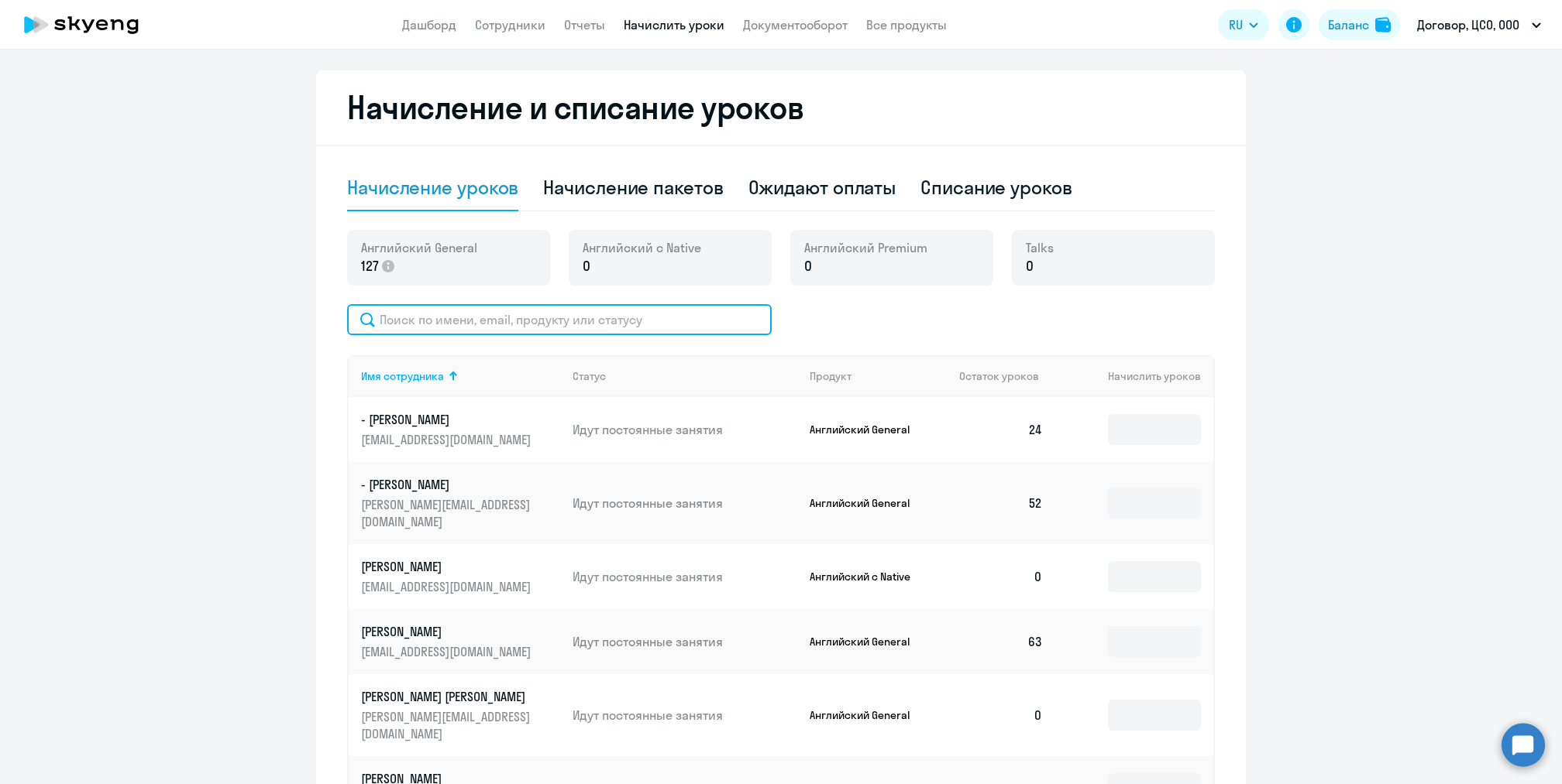
click at [624, 313] on input "text" at bounding box center [559, 320] width 424 height 31
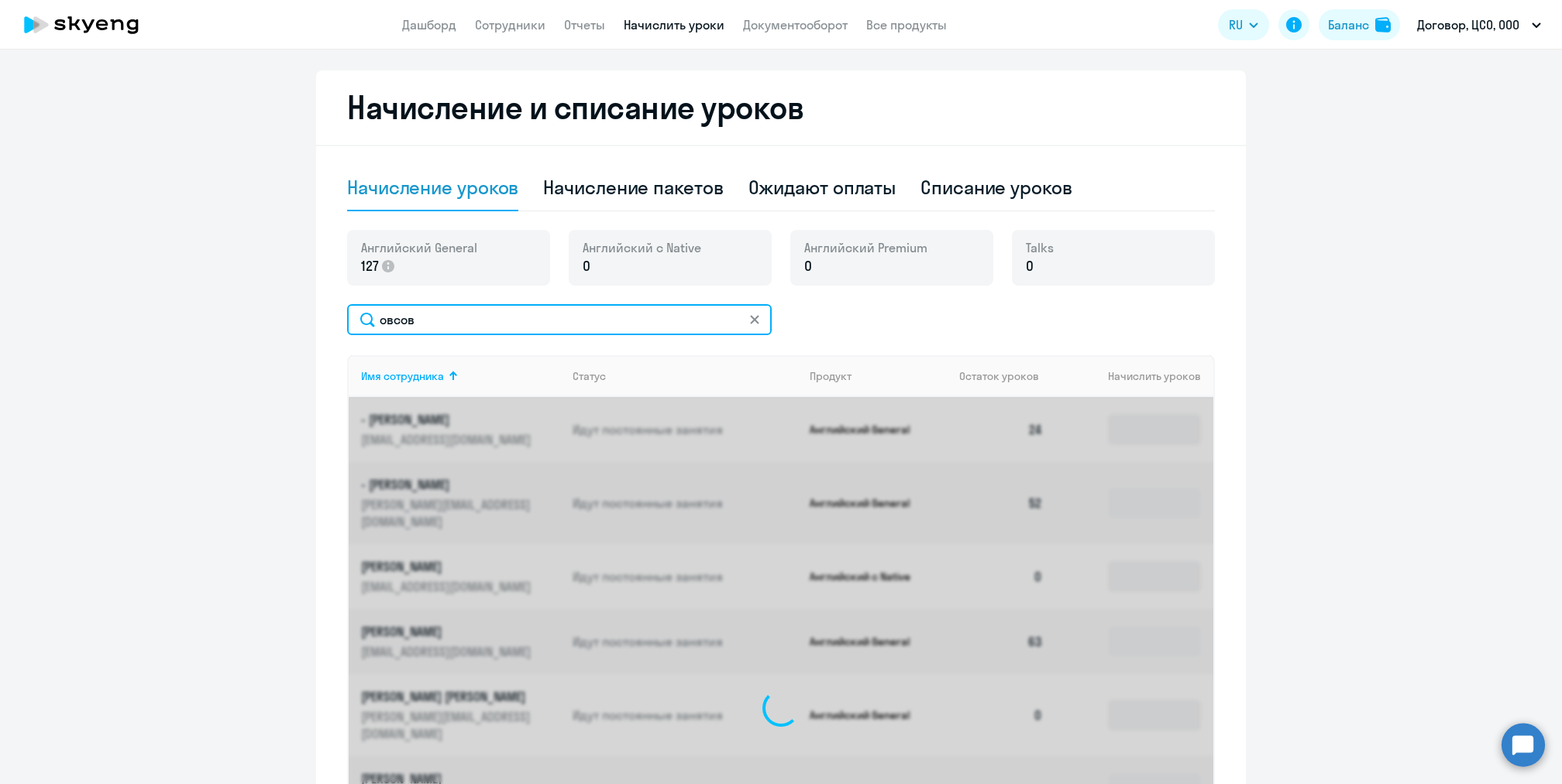
scroll to position [327, 0]
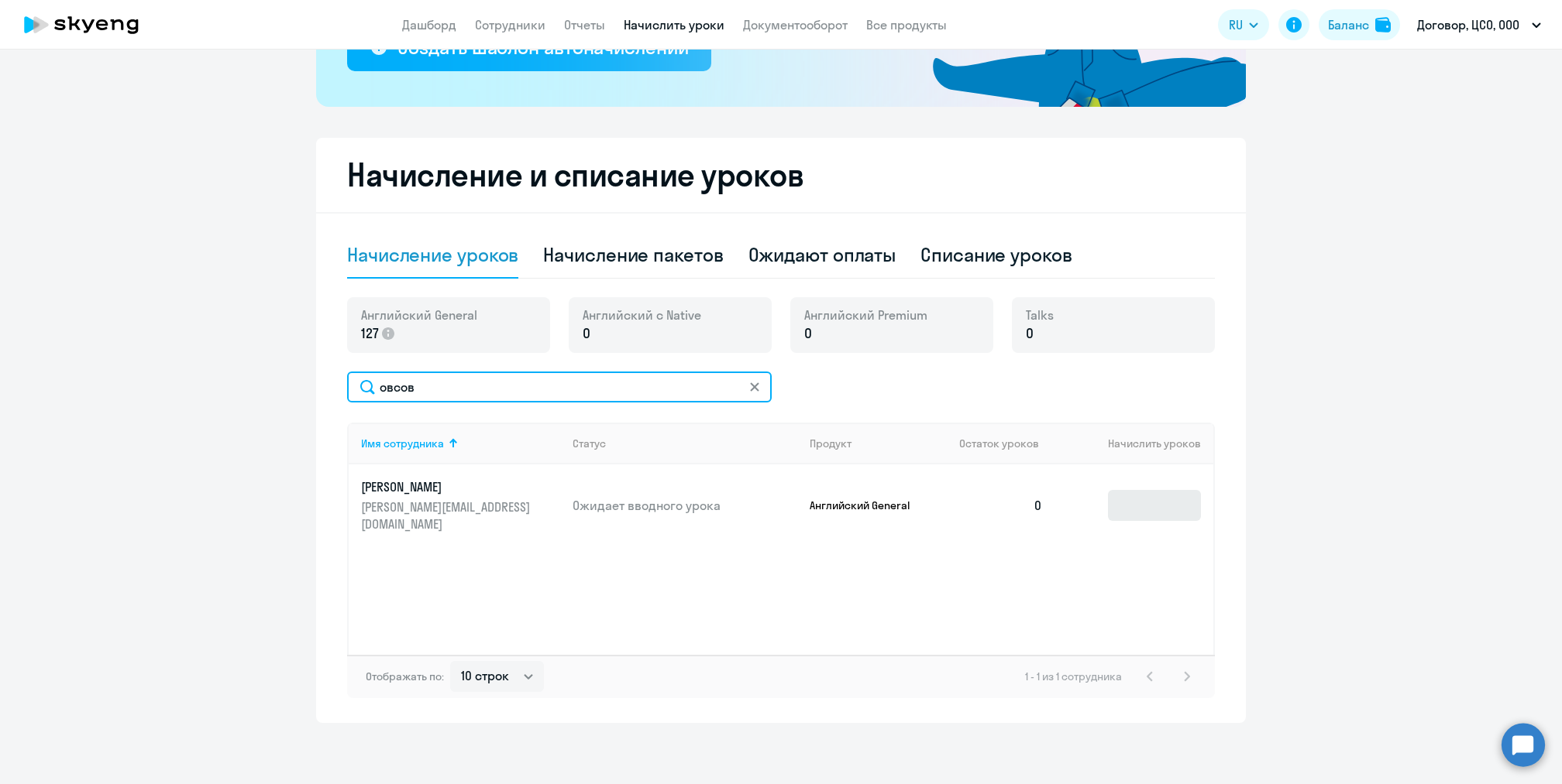
type input "овсов"
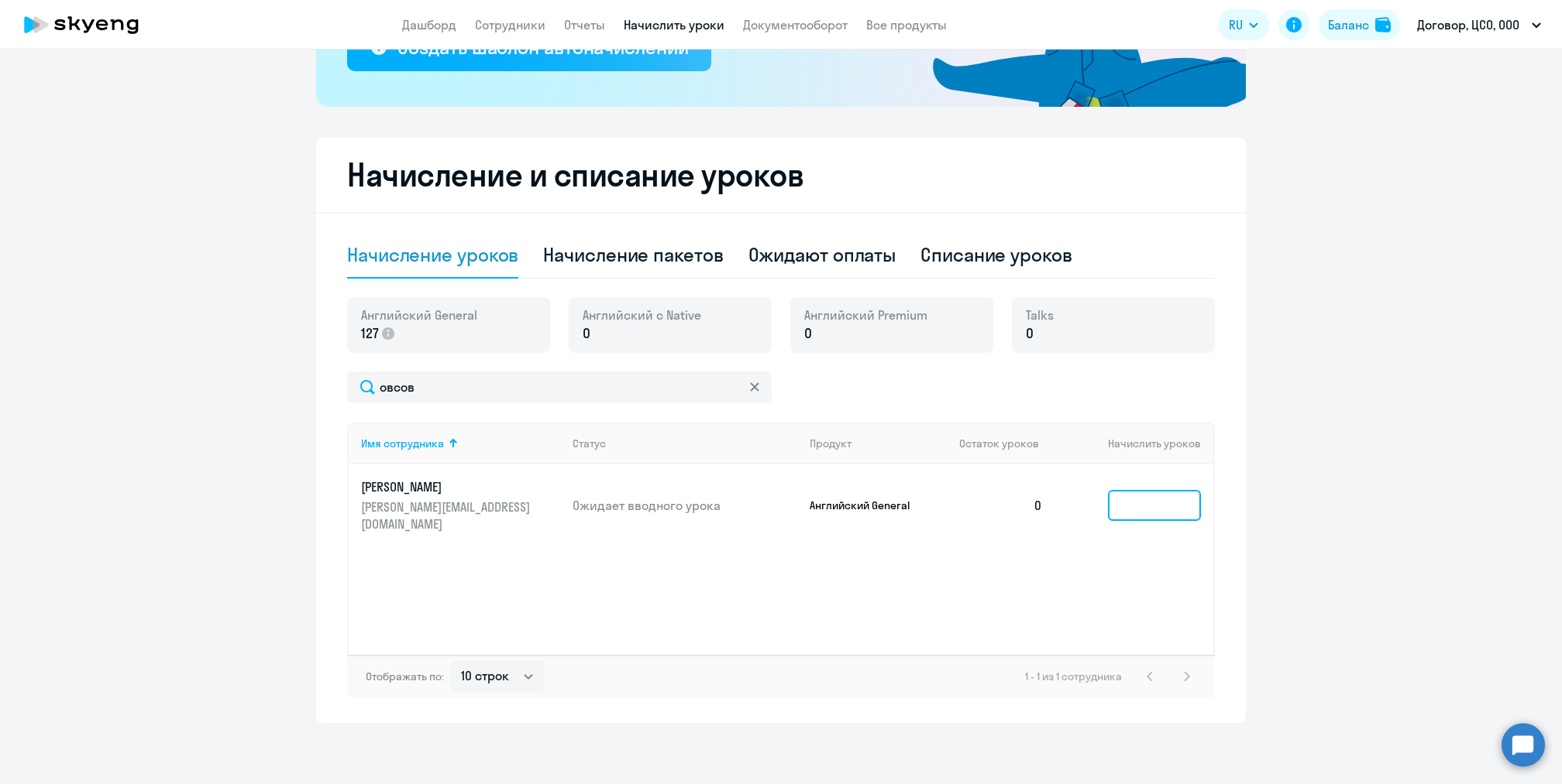
click at [1193, 502] on input at bounding box center [1154, 505] width 93 height 31
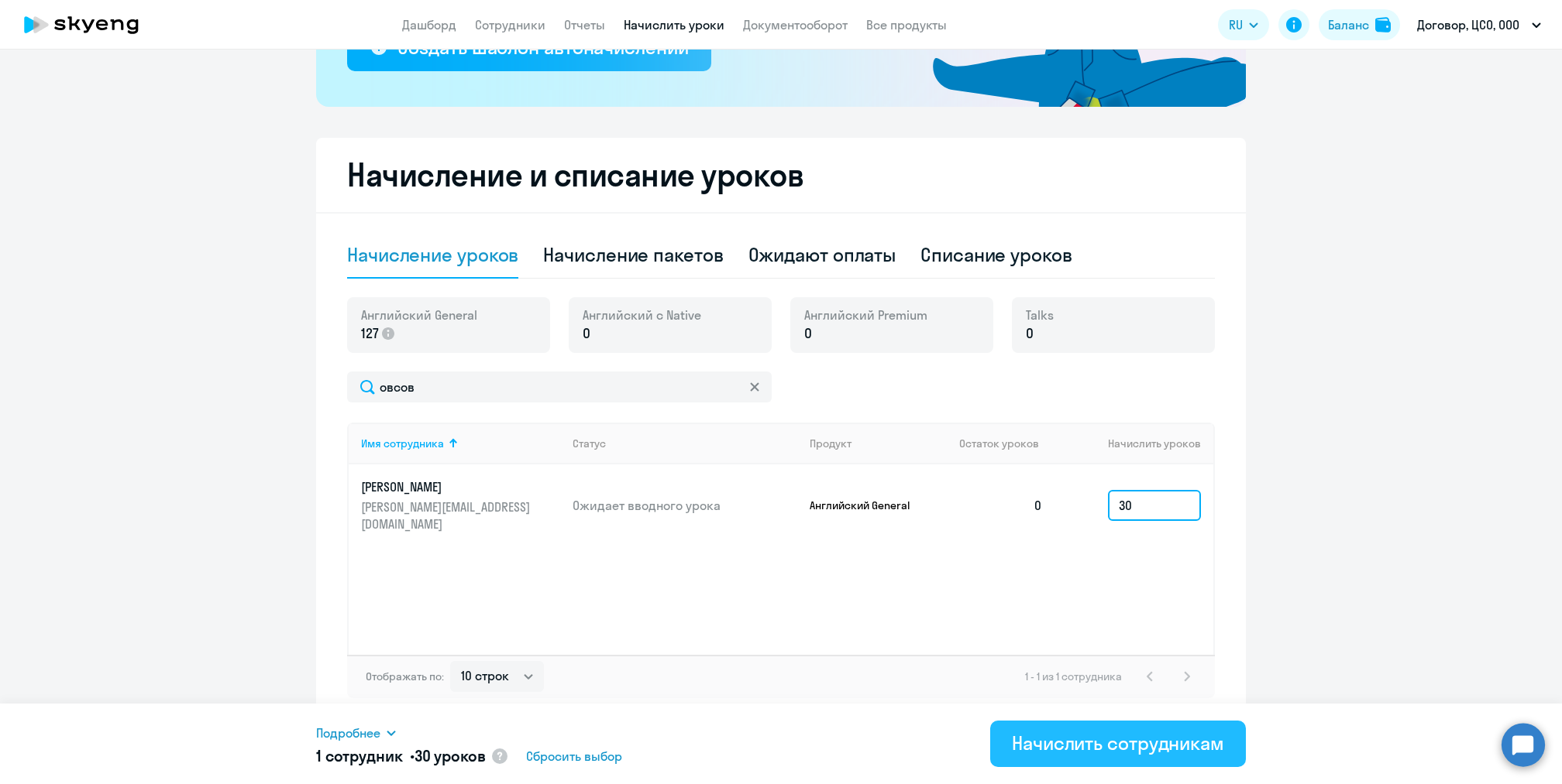
type input "30"
click at [1124, 751] on div "Начислить сотрудникам" at bounding box center [1118, 743] width 212 height 25
